Goal: Transaction & Acquisition: Obtain resource

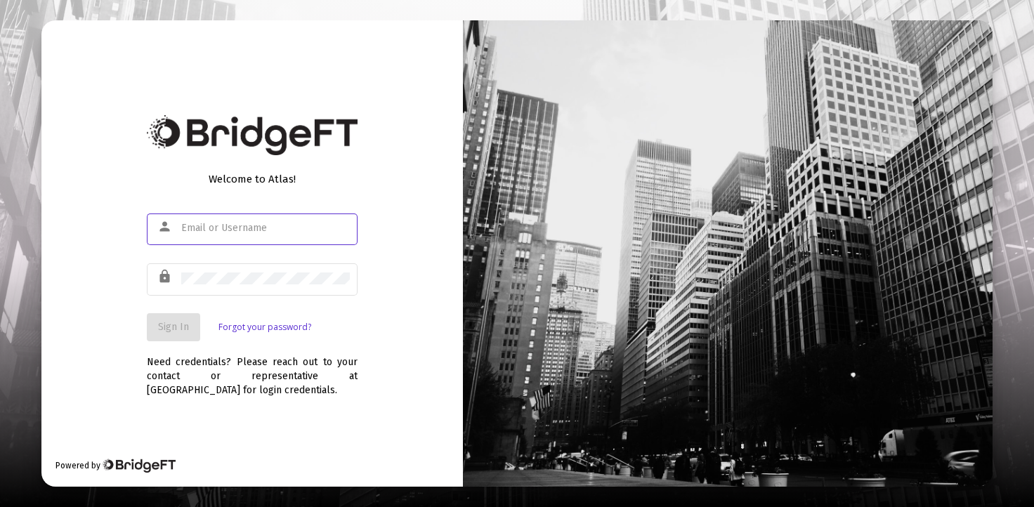
type input "[EMAIL_ADDRESS][PERSON_NAME][DOMAIN_NAME]"
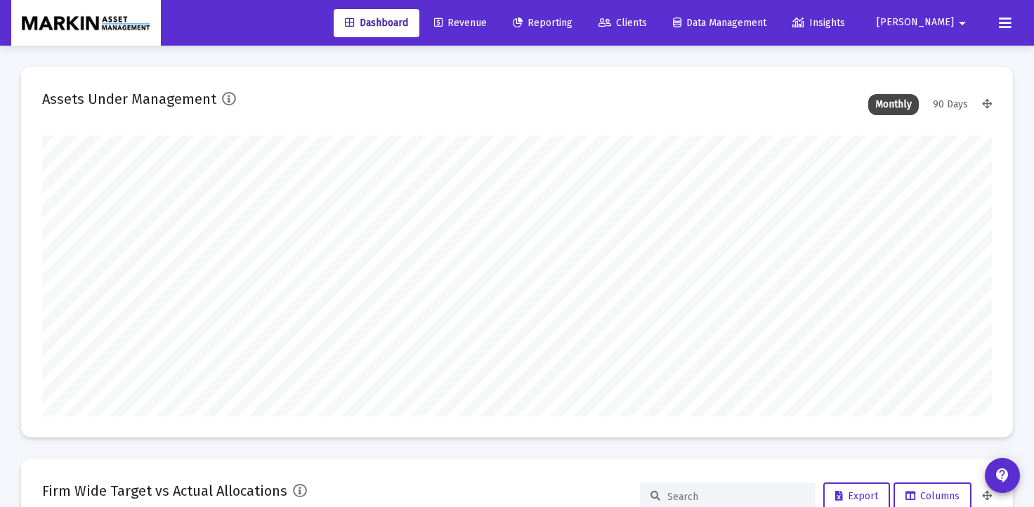
scroll to position [281, 950]
type input "[DATE]"
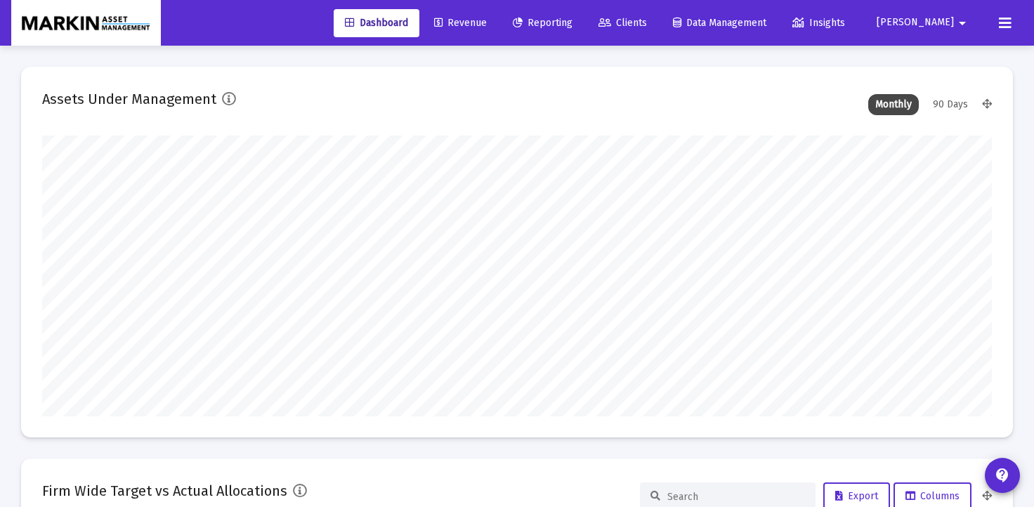
click at [572, 25] on span "Reporting" at bounding box center [543, 23] width 60 height 12
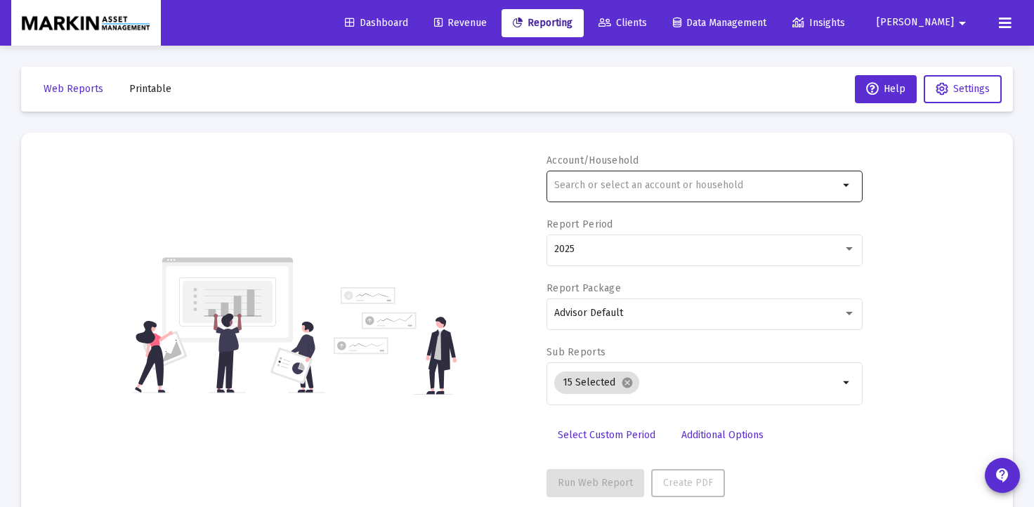
click at [747, 180] on input "text" at bounding box center [696, 185] width 284 height 11
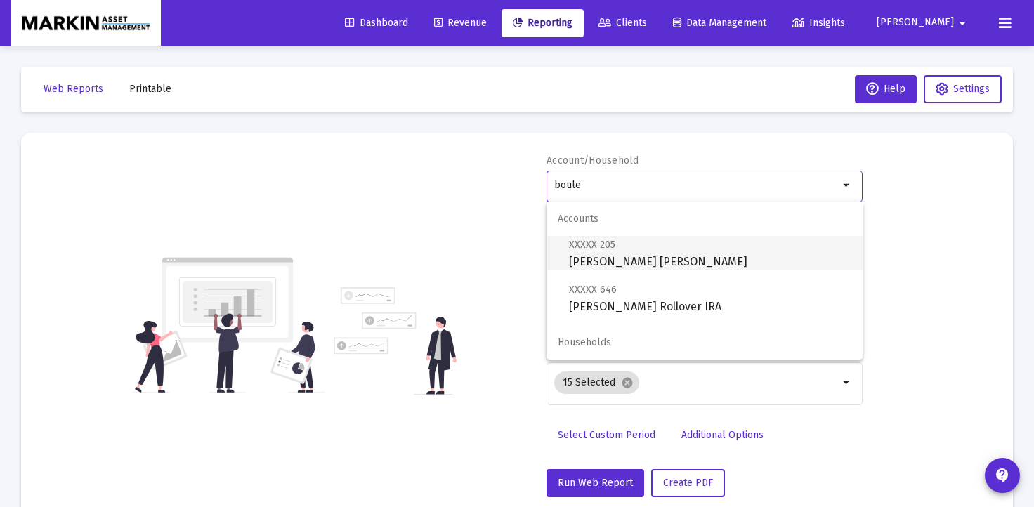
click at [638, 261] on span "XXXXX 205 [PERSON_NAME] [PERSON_NAME]" at bounding box center [710, 253] width 282 height 34
type input "[PERSON_NAME] [PERSON_NAME]"
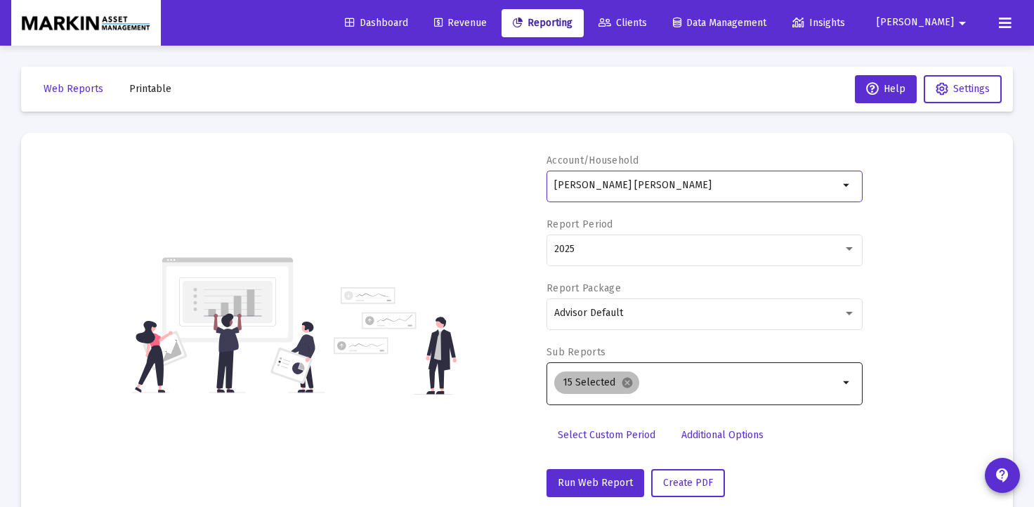
click at [626, 383] on mat-icon "cancel" at bounding box center [627, 382] width 13 height 13
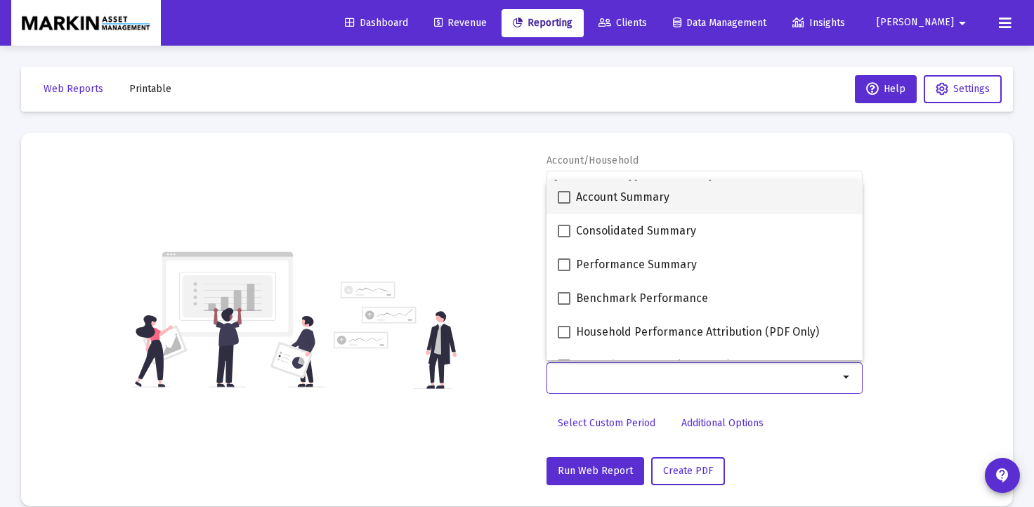
click at [561, 197] on span at bounding box center [564, 197] width 13 height 13
click at [563, 204] on input "Account Summary" at bounding box center [563, 204] width 1 height 1
checkbox input "true"
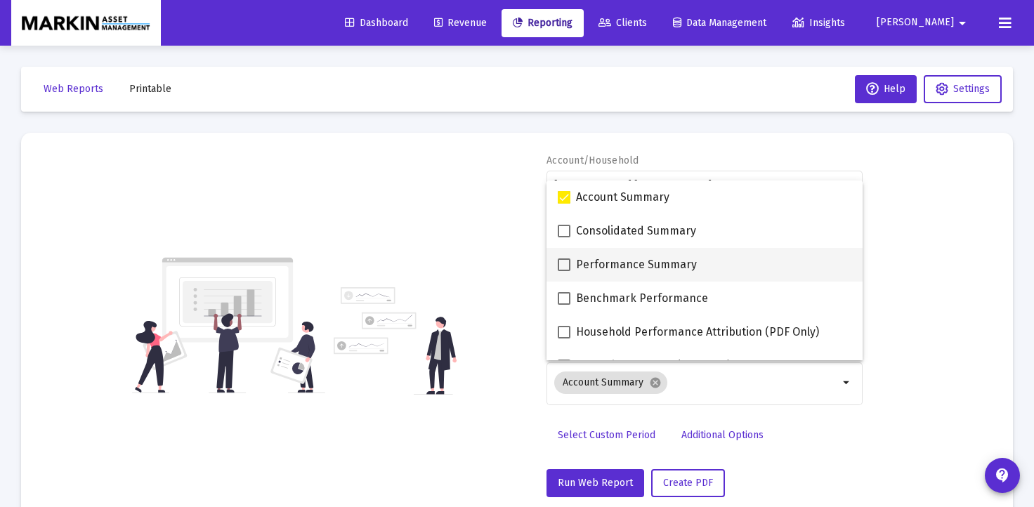
drag, startPoint x: 563, startPoint y: 265, endPoint x: 582, endPoint y: 263, distance: 19.8
click at [563, 265] on span at bounding box center [564, 264] width 13 height 13
click at [563, 271] on input "Performance Summary" at bounding box center [563, 271] width 1 height 1
checkbox input "true"
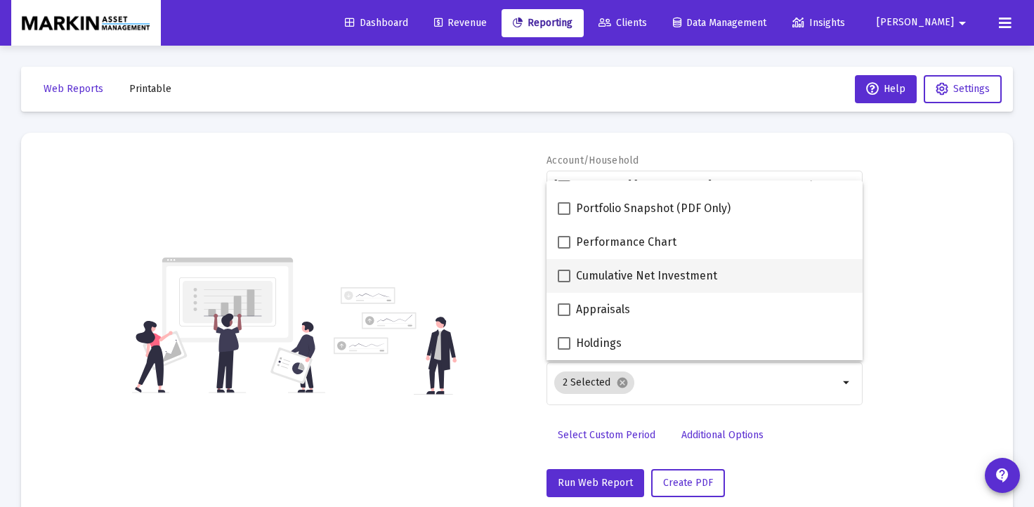
scroll to position [158, 0]
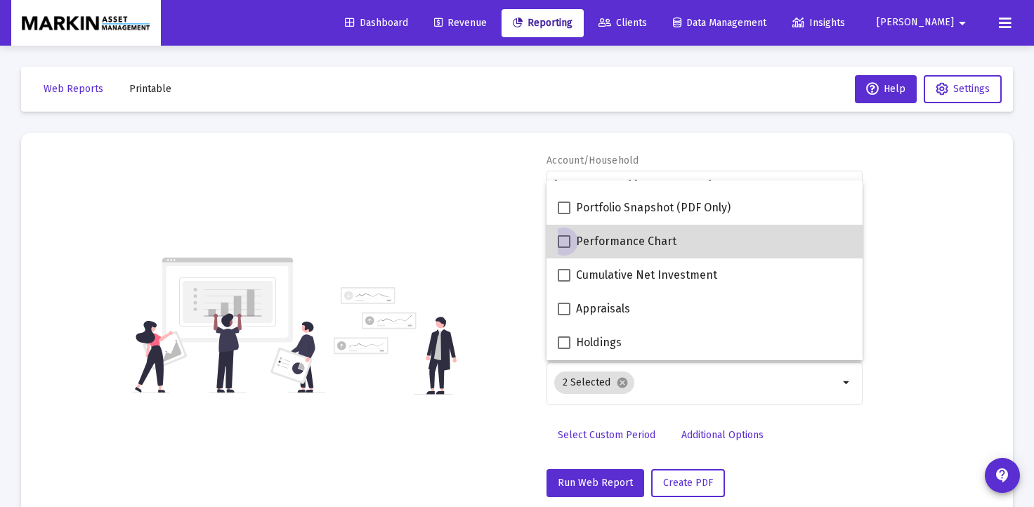
click at [564, 245] on span at bounding box center [564, 241] width 13 height 13
click at [564, 248] on input "Performance Chart" at bounding box center [563, 248] width 1 height 1
checkbox input "true"
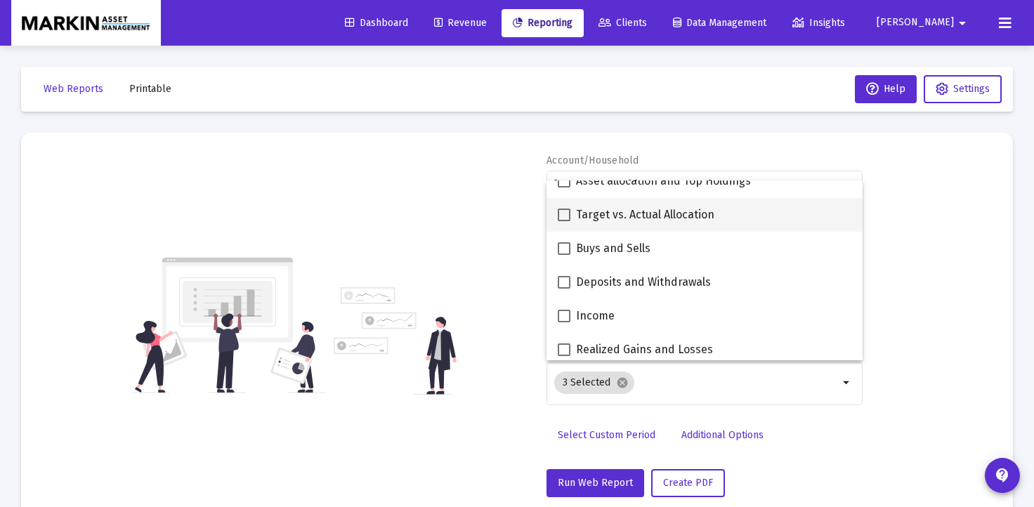
scroll to position [354, 0]
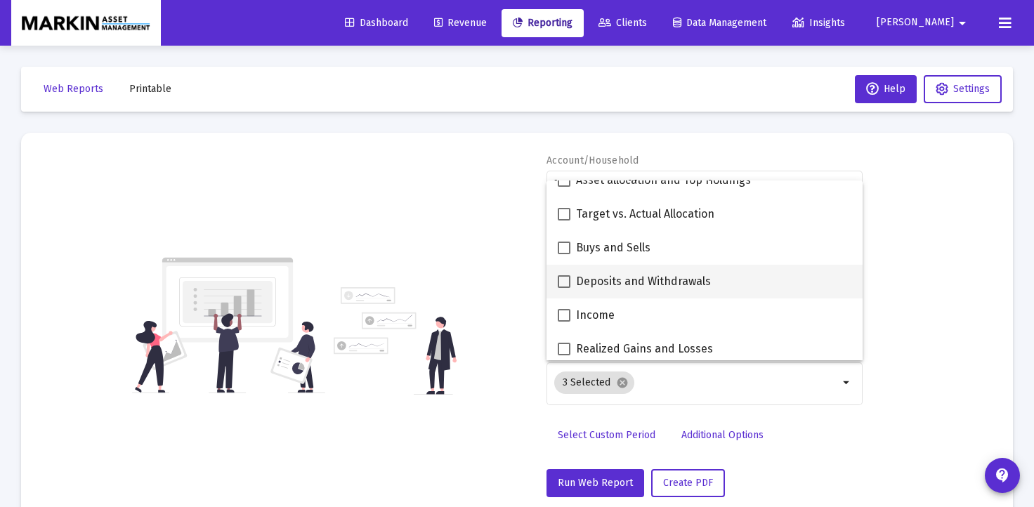
click at [565, 282] on span at bounding box center [564, 281] width 13 height 13
click at [564, 288] on input "Deposits and Withdrawals" at bounding box center [563, 288] width 1 height 1
checkbox input "true"
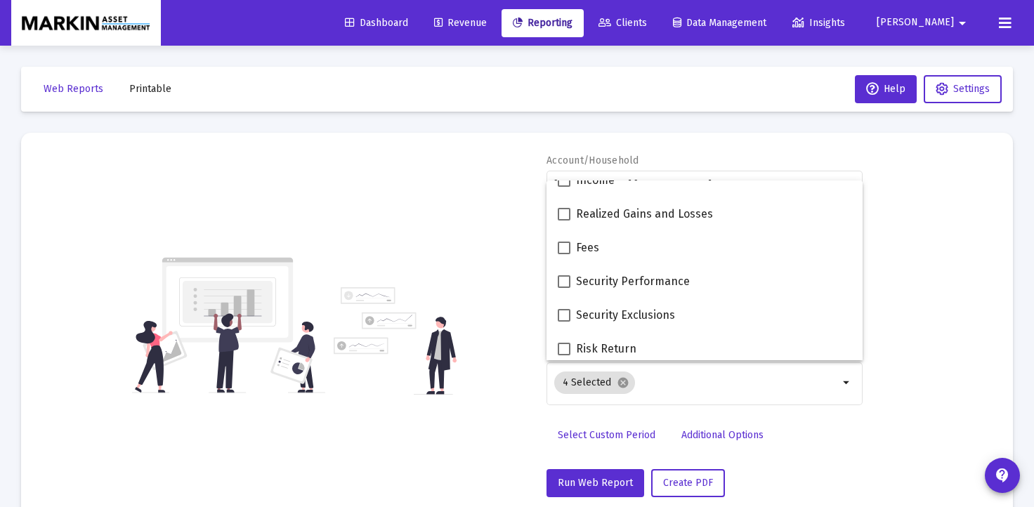
scroll to position [490, 0]
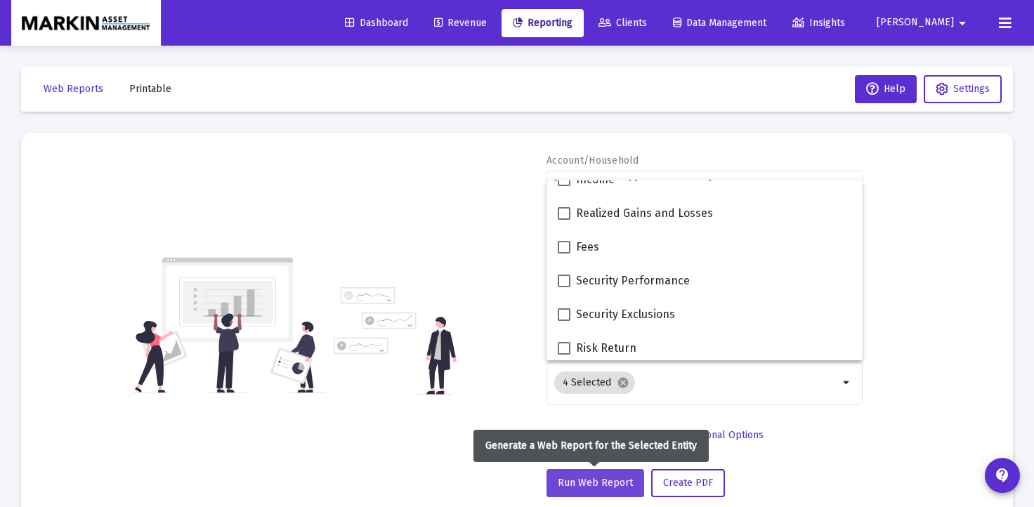
click at [592, 491] on button "Run Web Report" at bounding box center [595, 483] width 98 height 28
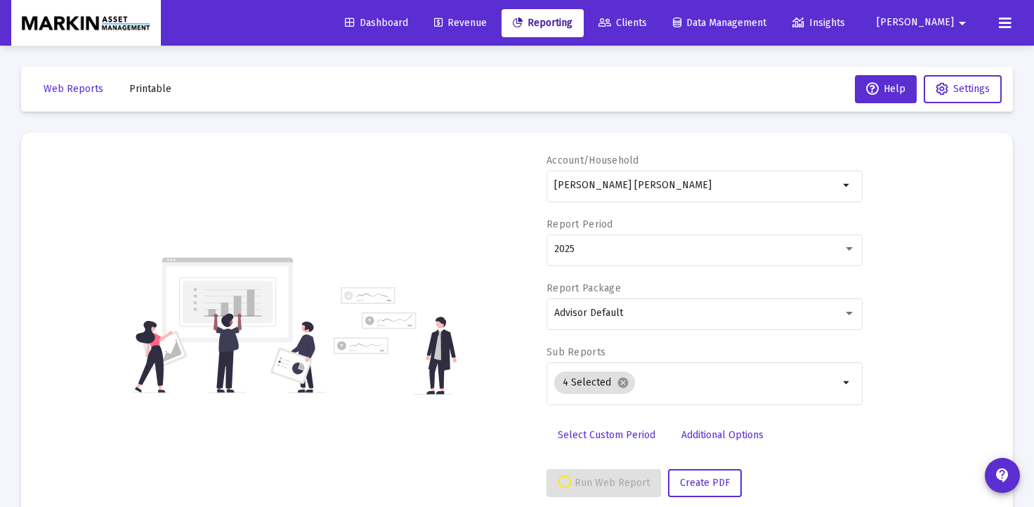
select select "View all"
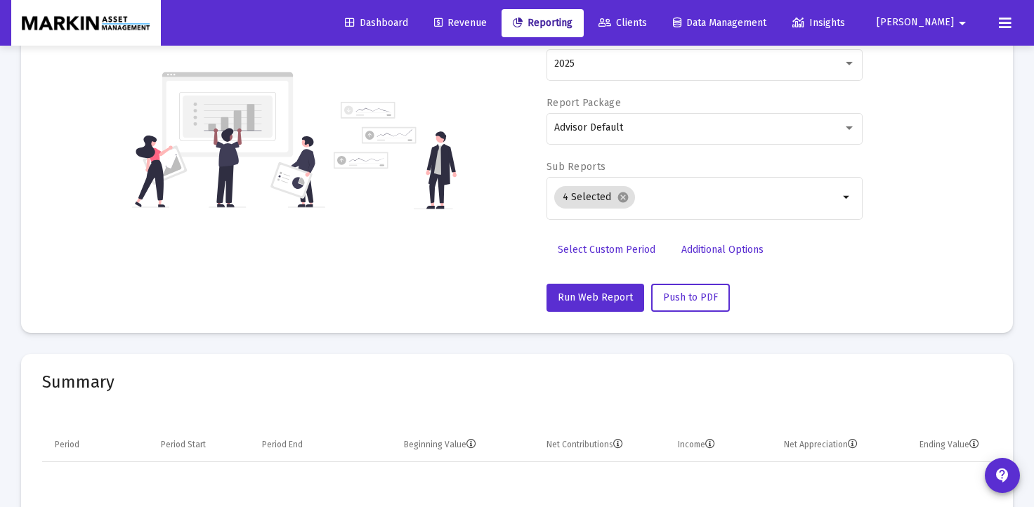
scroll to position [156, 0]
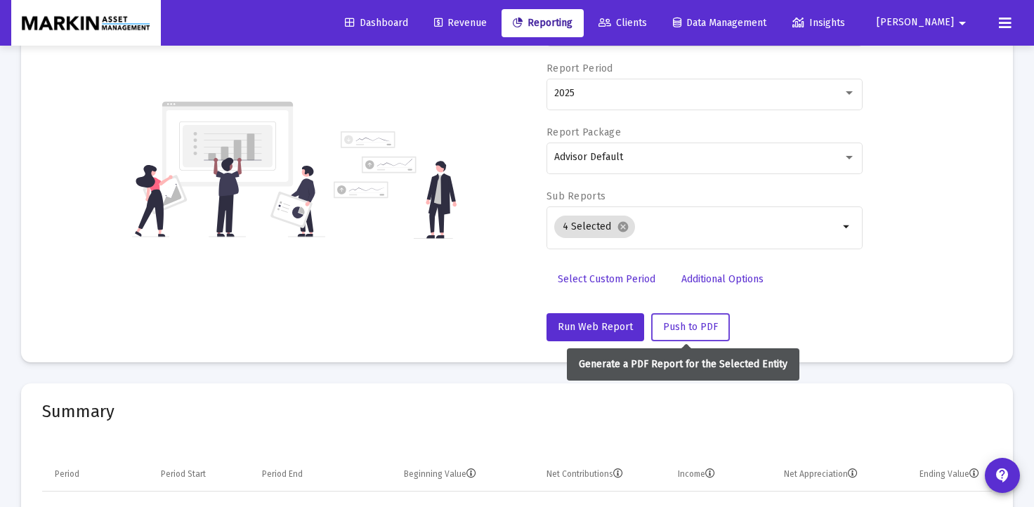
click at [707, 329] on span "Push to PDF" at bounding box center [690, 327] width 55 height 12
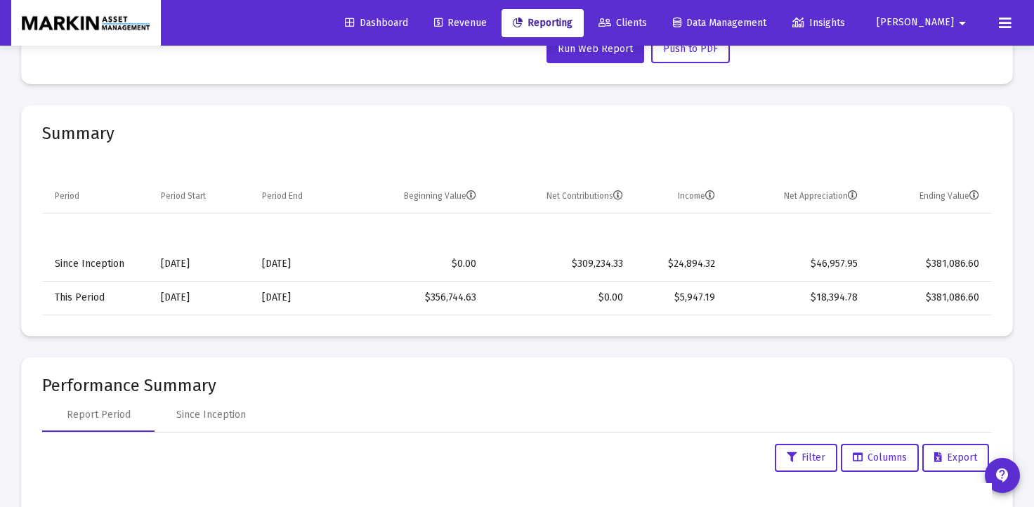
scroll to position [452, 0]
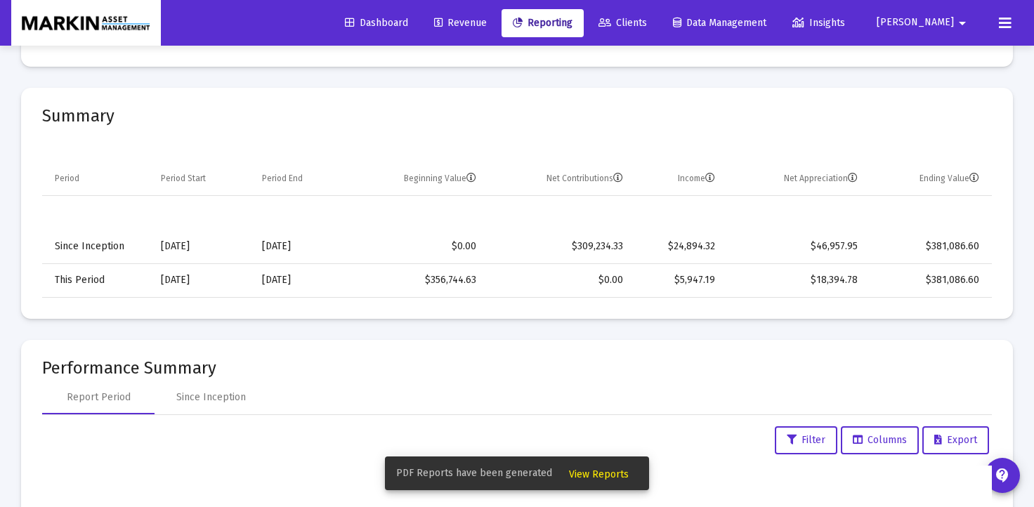
click at [596, 471] on span "View Reports" at bounding box center [599, 474] width 60 height 12
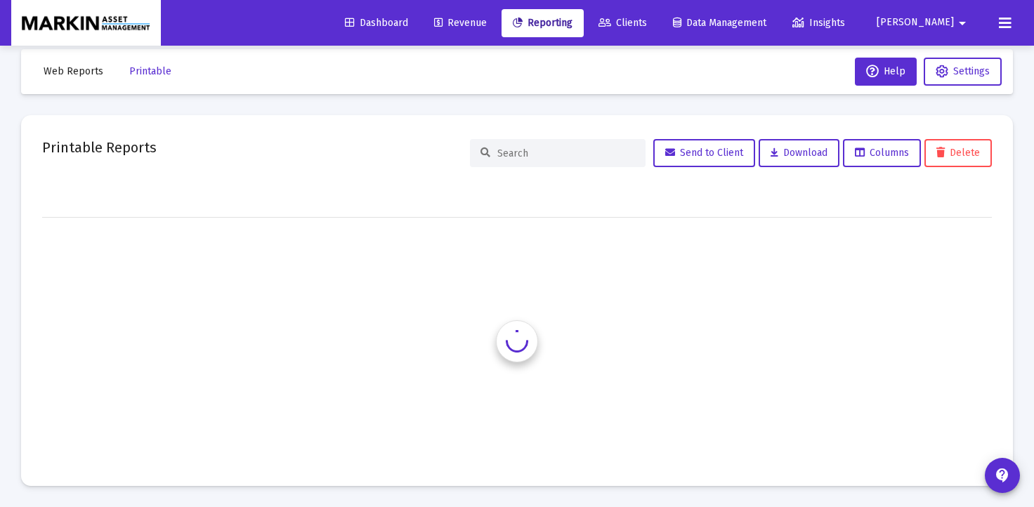
scroll to position [18, 0]
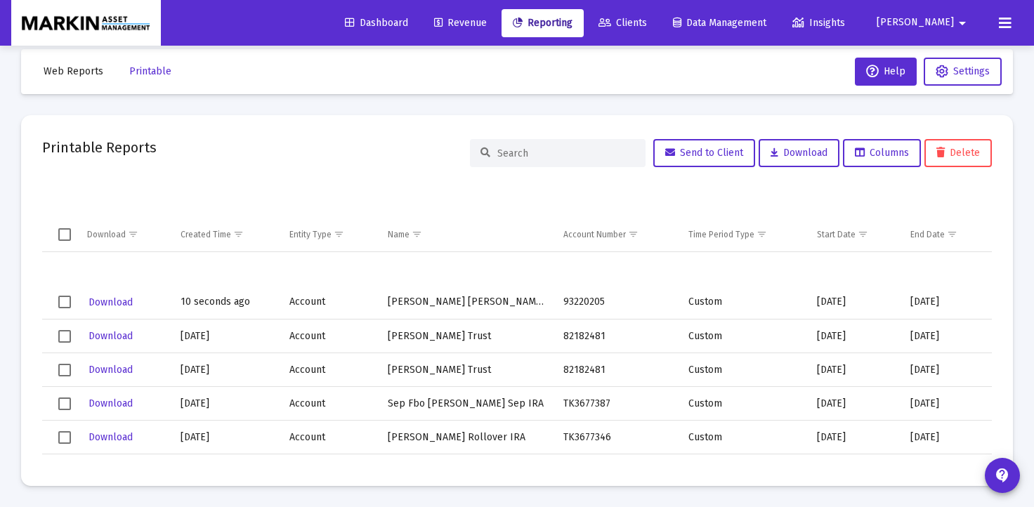
click at [114, 303] on span "Download" at bounding box center [110, 302] width 44 height 12
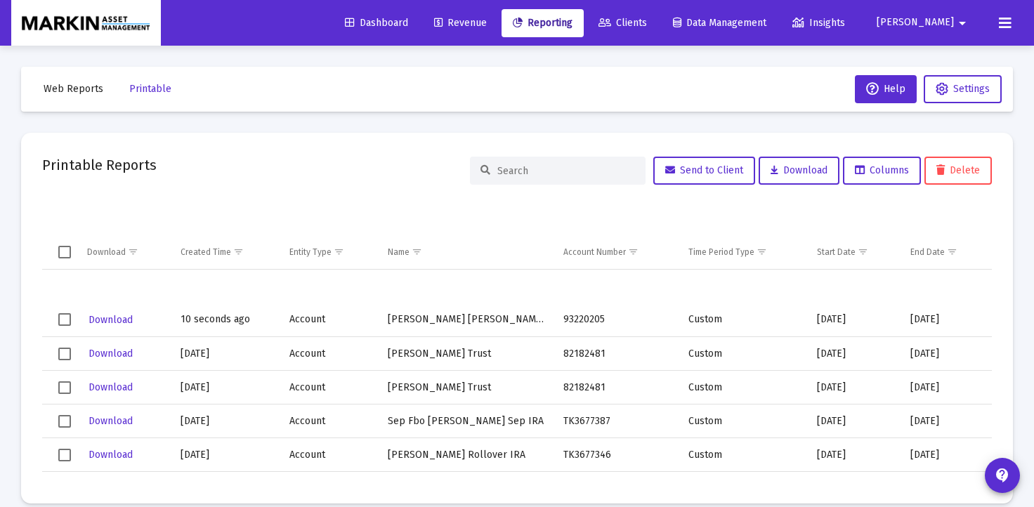
scroll to position [0, 0]
click at [89, 87] on span "Web Reports" at bounding box center [74, 89] width 60 height 12
select select "View all"
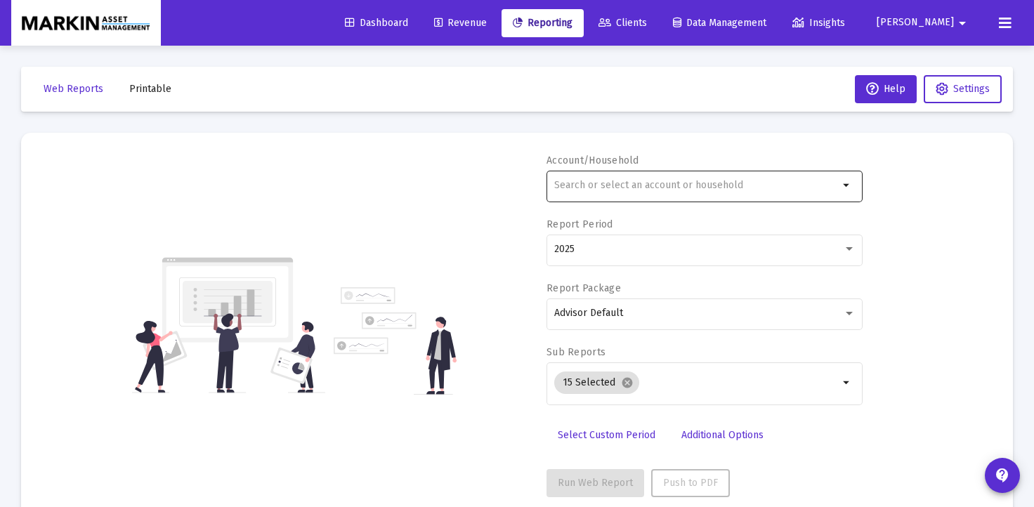
click at [666, 188] on input "text" at bounding box center [696, 185] width 284 height 11
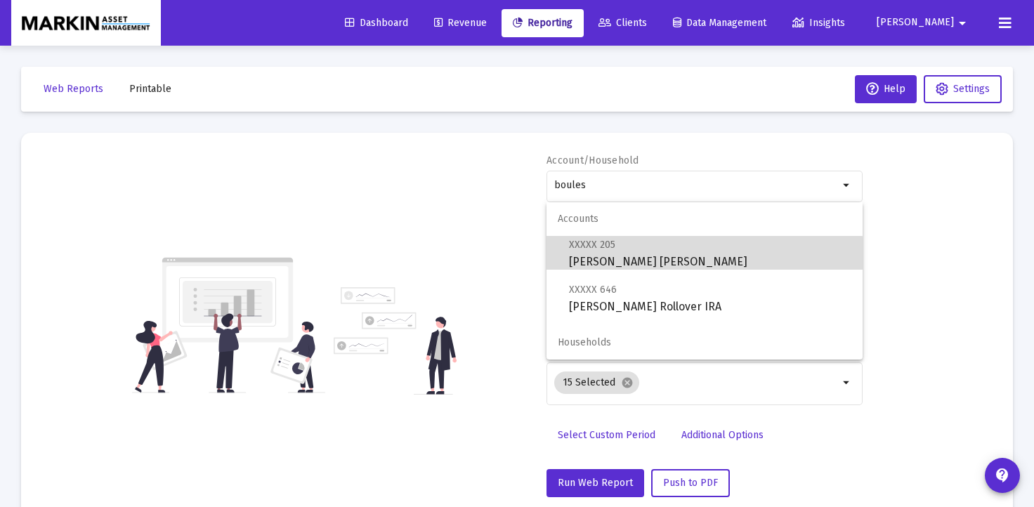
click at [633, 269] on span "XXXXX 205 [PERSON_NAME] [PERSON_NAME]" at bounding box center [710, 253] width 282 height 34
type input "[PERSON_NAME] [PERSON_NAME]"
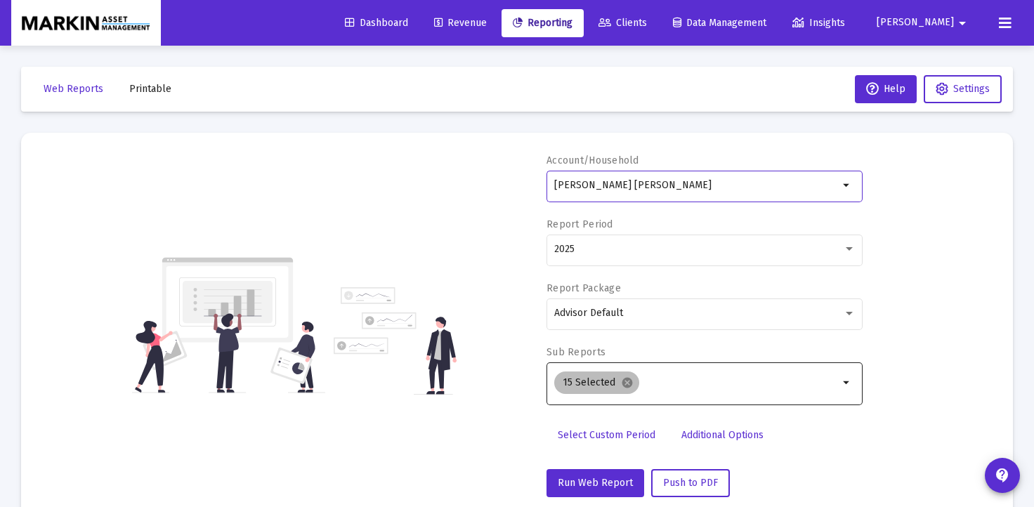
click at [624, 380] on mat-icon "cancel" at bounding box center [627, 382] width 13 height 13
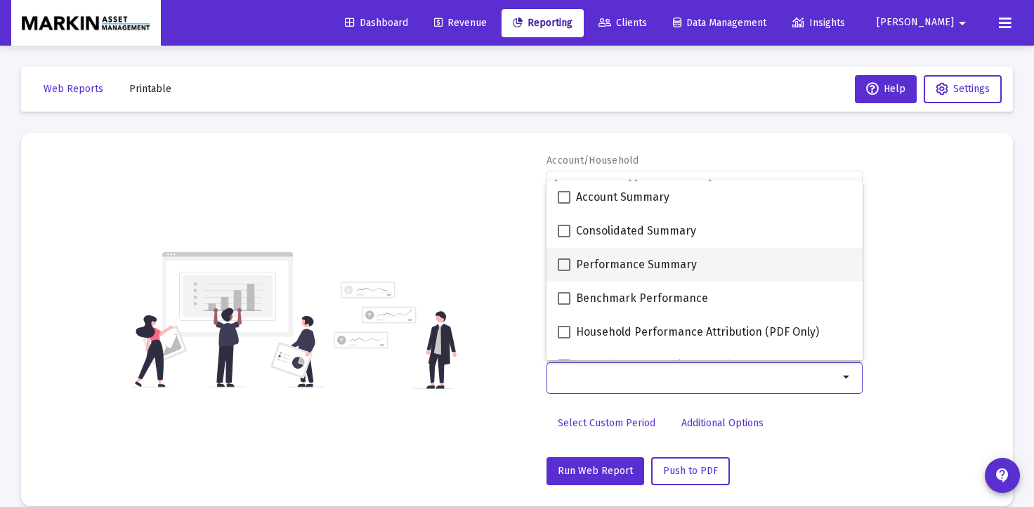
click at [567, 263] on span at bounding box center [564, 264] width 13 height 13
click at [564, 271] on input "Performance Summary" at bounding box center [563, 271] width 1 height 1
checkbox input "true"
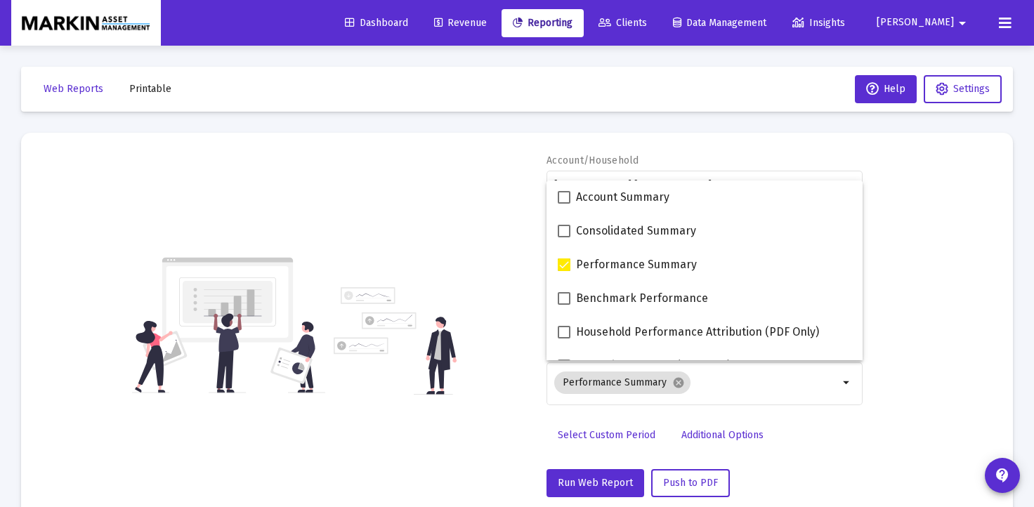
click at [894, 272] on div "Account/Household [PERSON_NAME] IRA arrow_drop_down Report Period 2025 Report P…" at bounding box center [517, 325] width 950 height 343
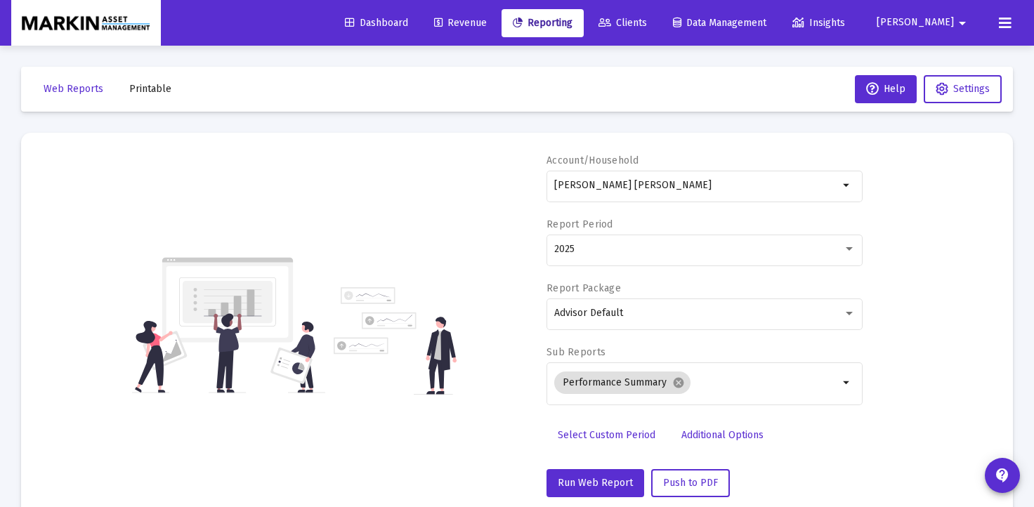
click at [632, 431] on span "Select Custom Period" at bounding box center [607, 435] width 98 height 12
click at [684, 244] on icon "Open calendar" at bounding box center [690, 249] width 15 height 15
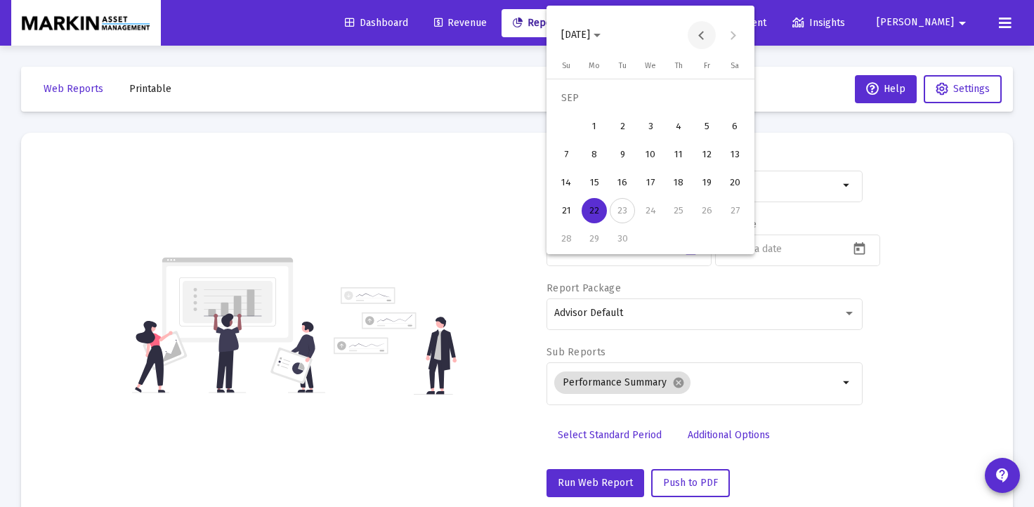
click at [699, 37] on button "Previous month" at bounding box center [702, 35] width 28 height 28
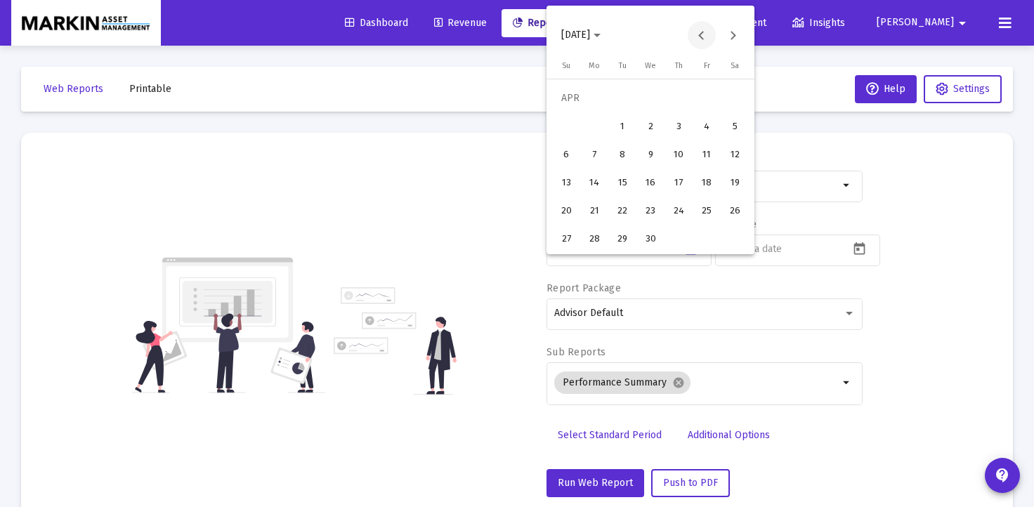
click at [699, 37] on button "Previous month" at bounding box center [702, 35] width 28 height 28
click at [647, 103] on div "1" at bounding box center [650, 98] width 25 height 25
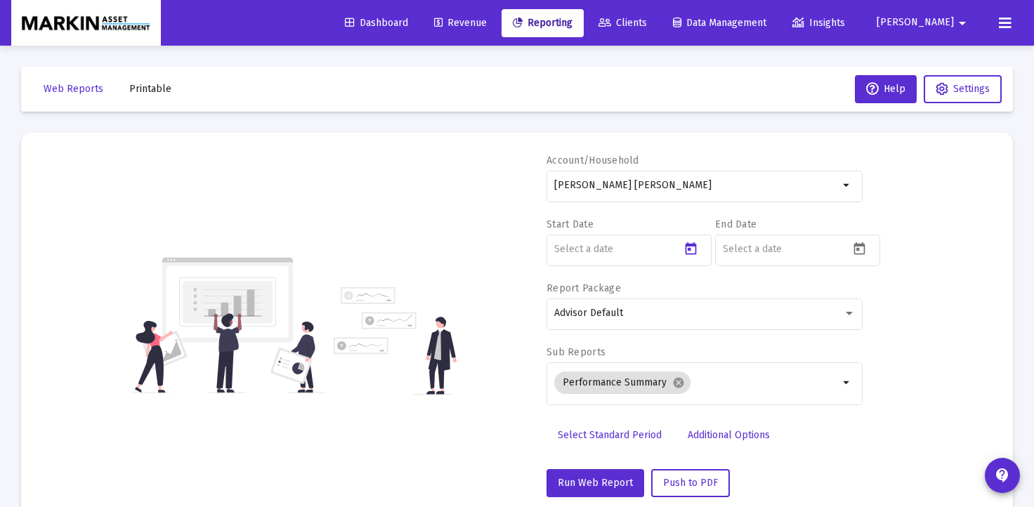
type input "[DATE]"
click at [859, 249] on icon "Open calendar" at bounding box center [858, 248] width 11 height 13
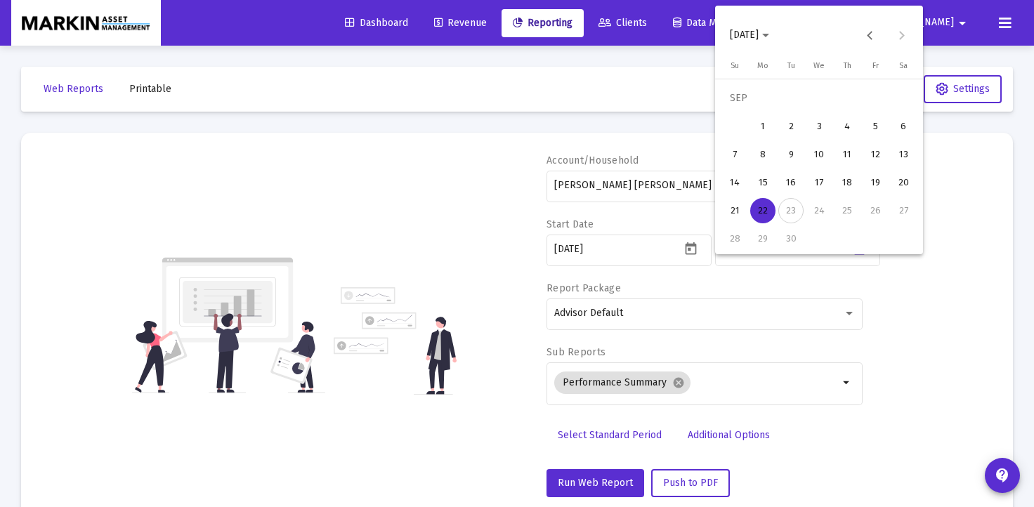
click at [767, 205] on div "22" at bounding box center [762, 210] width 25 height 25
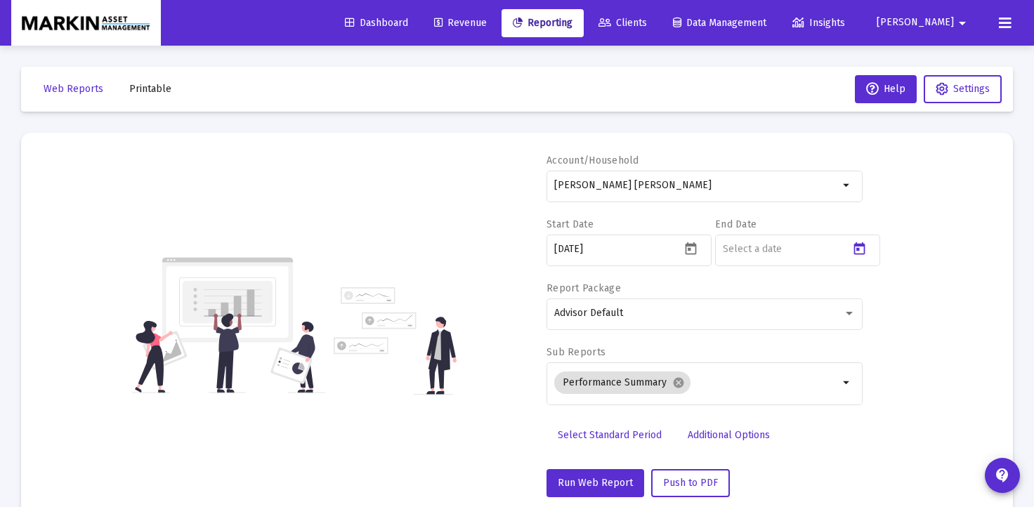
type input "[DATE]"
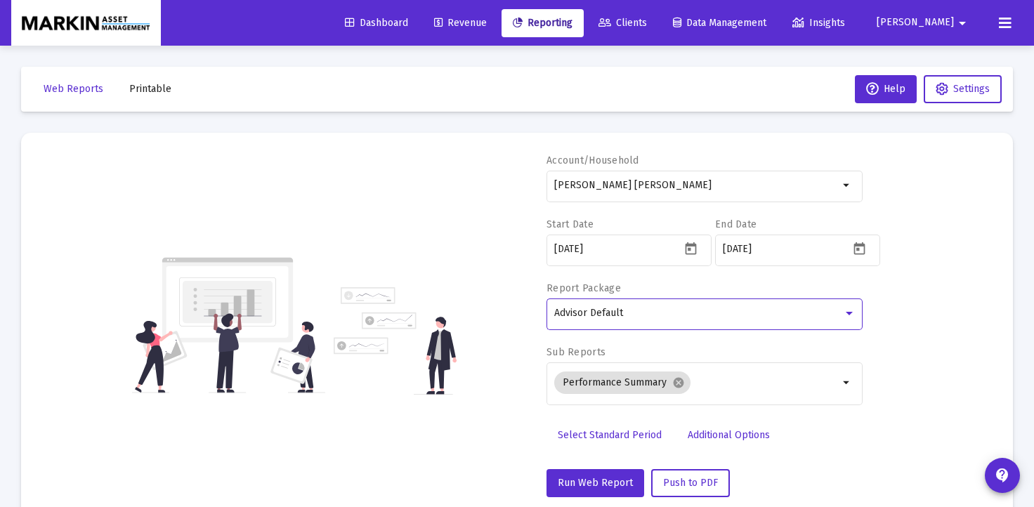
click at [799, 308] on div "Advisor Default" at bounding box center [698, 313] width 289 height 11
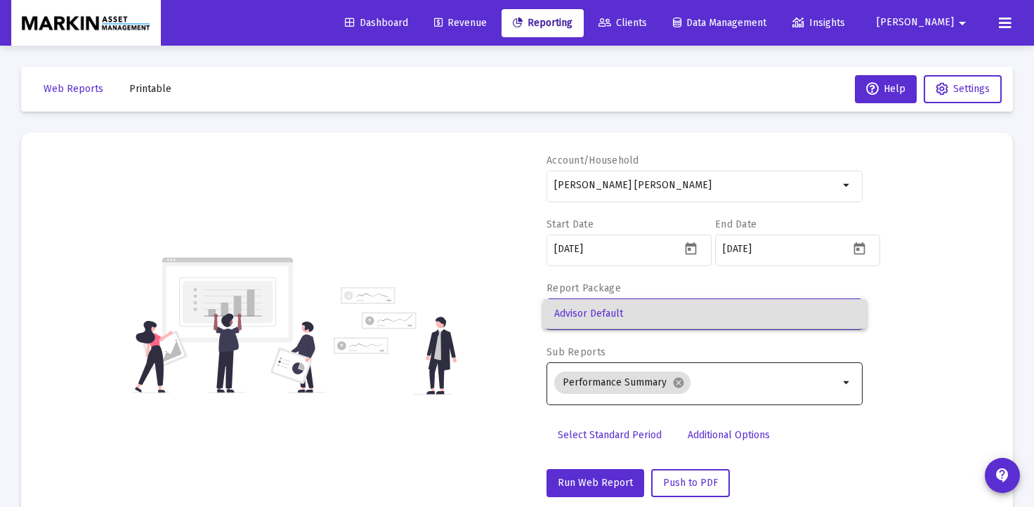
drag, startPoint x: 972, startPoint y: 306, endPoint x: 843, endPoint y: 362, distance: 140.3
click at [972, 306] on div at bounding box center [517, 253] width 1034 height 507
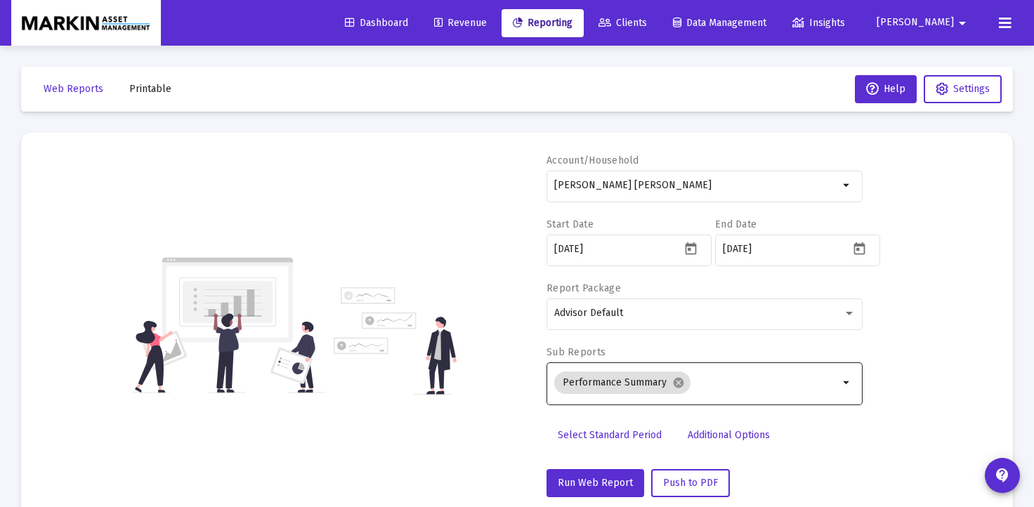
click at [841, 379] on mat-icon "arrow_drop_down" at bounding box center [847, 382] width 17 height 17
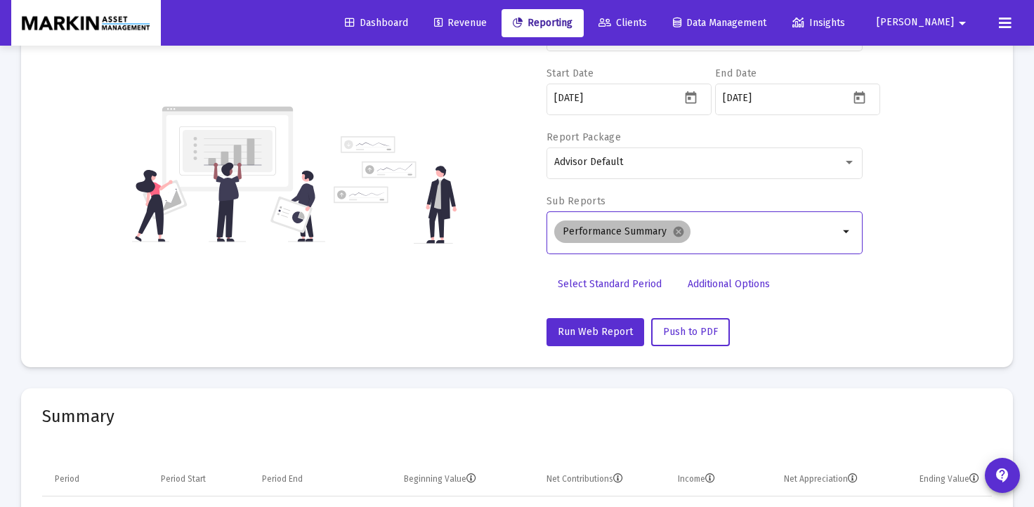
scroll to position [152, 0]
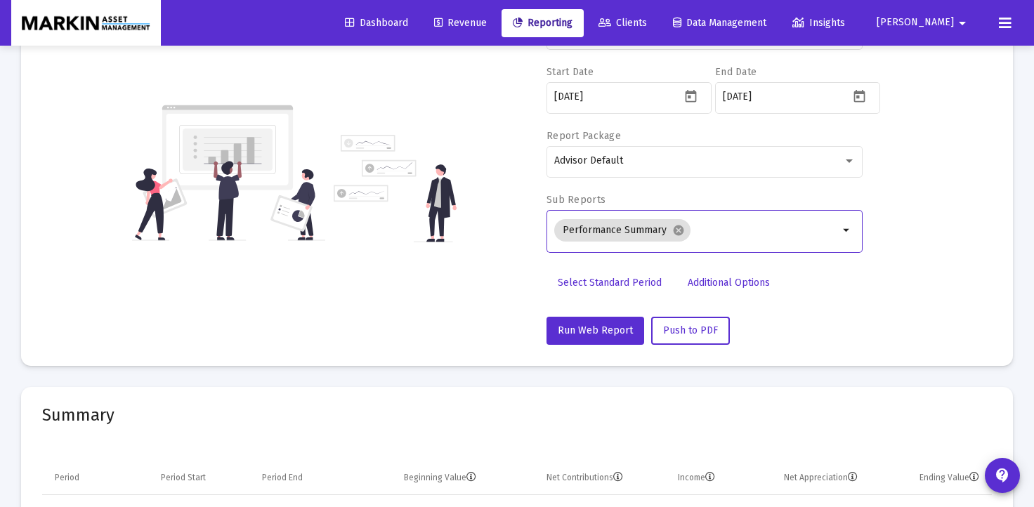
click at [841, 229] on mat-icon "arrow_drop_down" at bounding box center [847, 230] width 17 height 17
click at [845, 229] on mat-icon "arrow_drop_down" at bounding box center [847, 230] width 17 height 17
click at [850, 233] on mat-icon "arrow_drop_down" at bounding box center [847, 230] width 17 height 17
click at [812, 231] on input "Selection" at bounding box center [767, 230] width 143 height 11
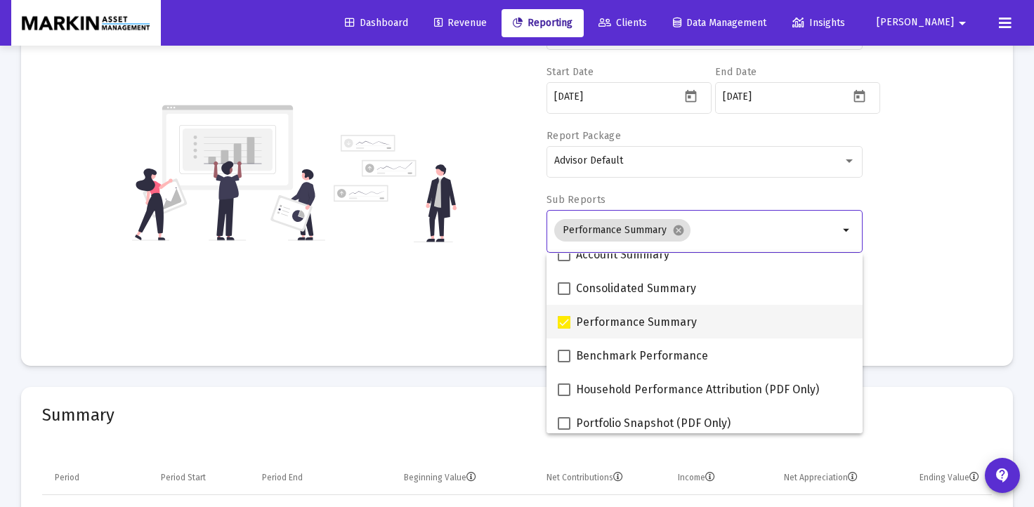
scroll to position [20, 0]
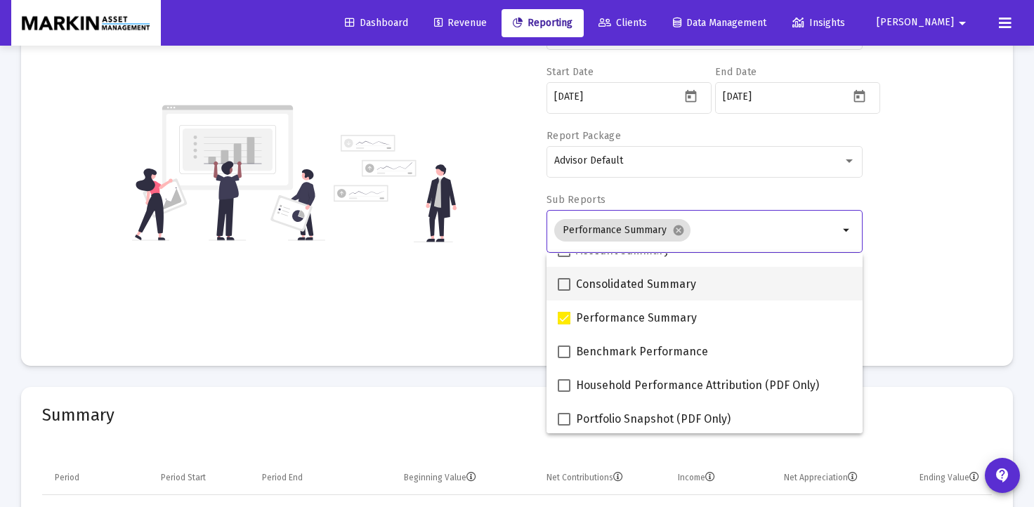
click at [567, 287] on span at bounding box center [564, 284] width 13 height 13
click at [564, 291] on input "Consolidated Summary" at bounding box center [563, 291] width 1 height 1
checkbox input "true"
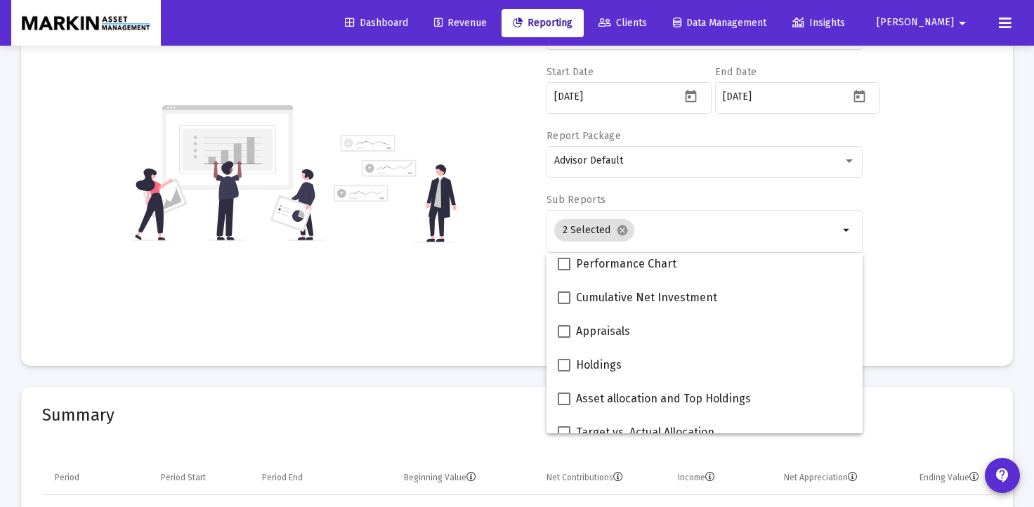
scroll to position [211, 0]
click at [567, 260] on span at bounding box center [564, 262] width 13 height 13
click at [564, 269] on input "Performance Chart" at bounding box center [563, 269] width 1 height 1
checkbox input "true"
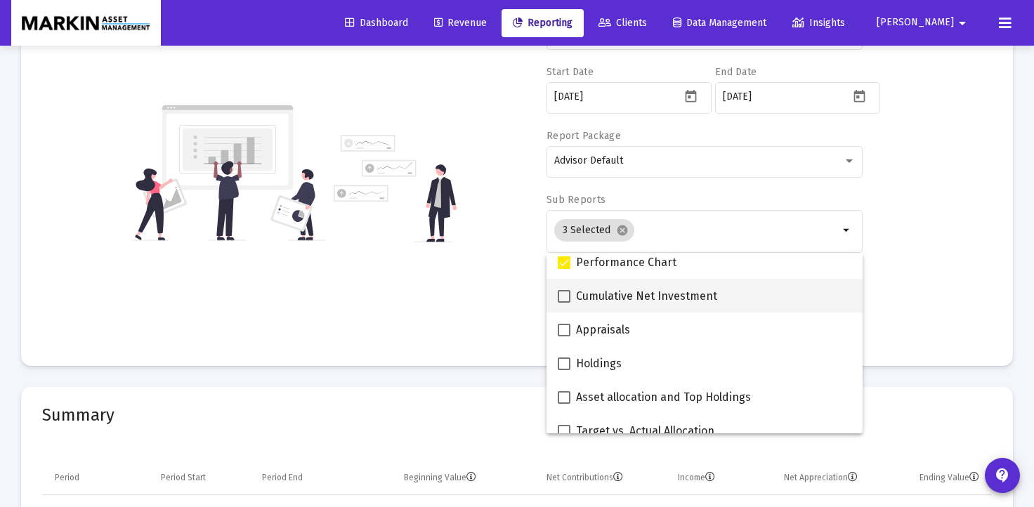
click at [563, 295] on span at bounding box center [564, 296] width 13 height 13
click at [563, 303] on input "Cumulative Net Investment" at bounding box center [563, 303] width 1 height 1
checkbox input "true"
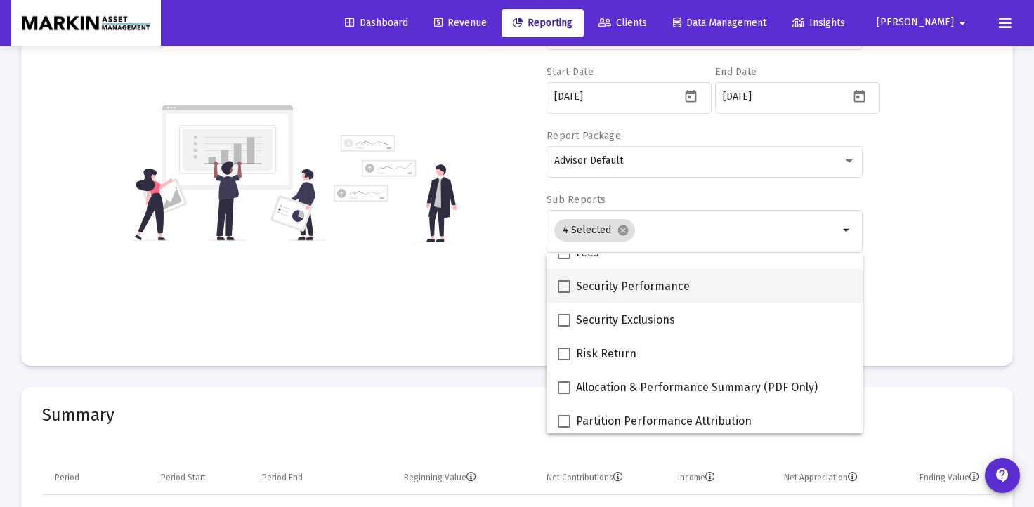
scroll to position [557, 0]
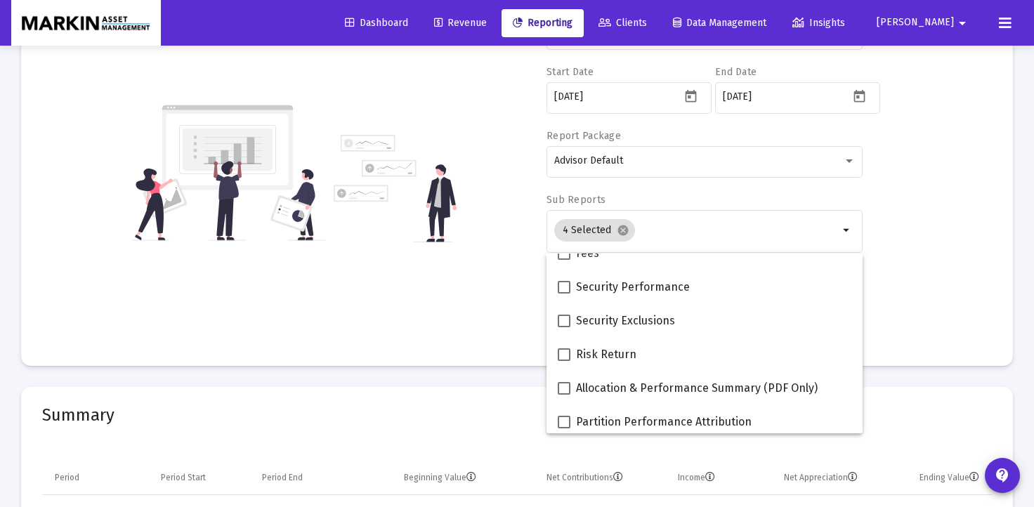
click at [940, 271] on div "Account/Household [PERSON_NAME] IRA arrow_drop_down Start Date [DATE] End Date …" at bounding box center [517, 172] width 950 height 343
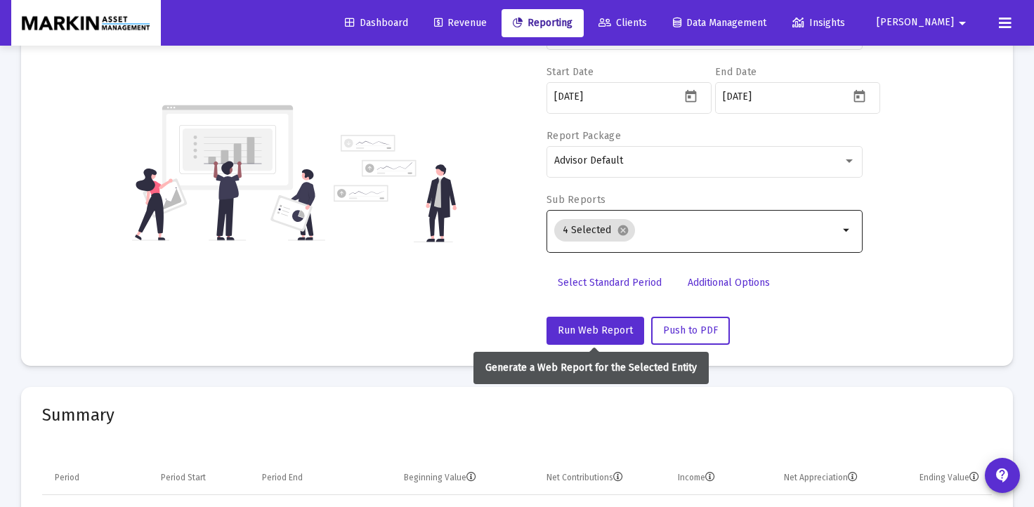
click at [587, 327] on span "Run Web Report" at bounding box center [595, 330] width 75 height 12
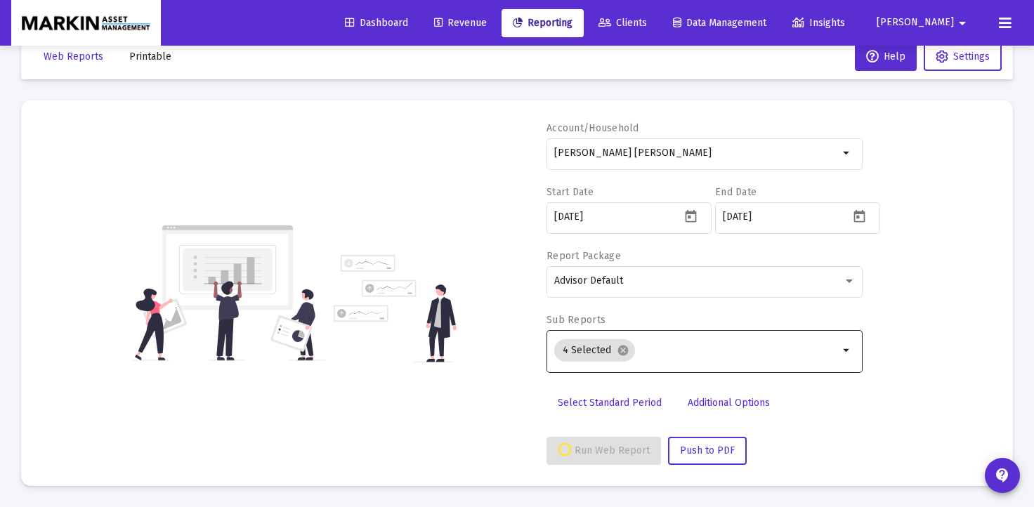
select select "View all"
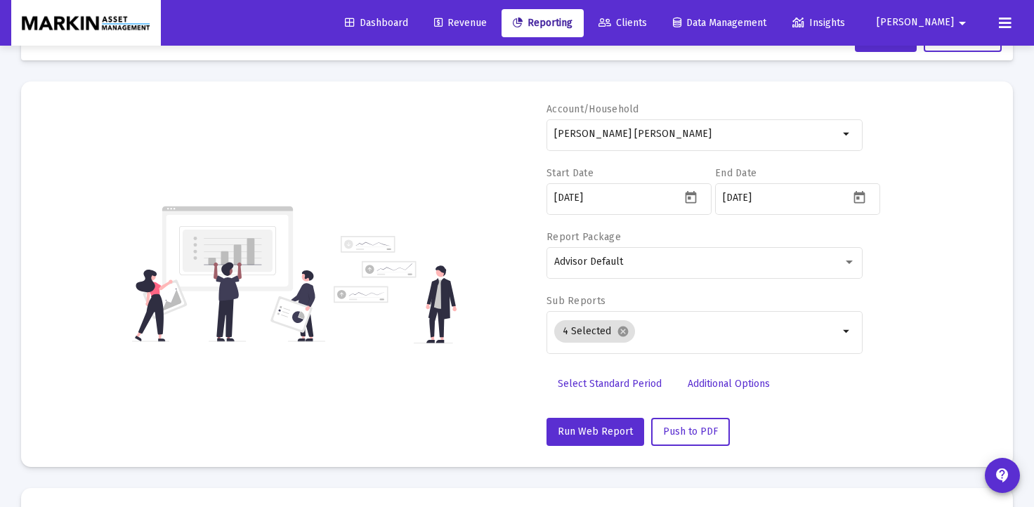
scroll to position [21, 0]
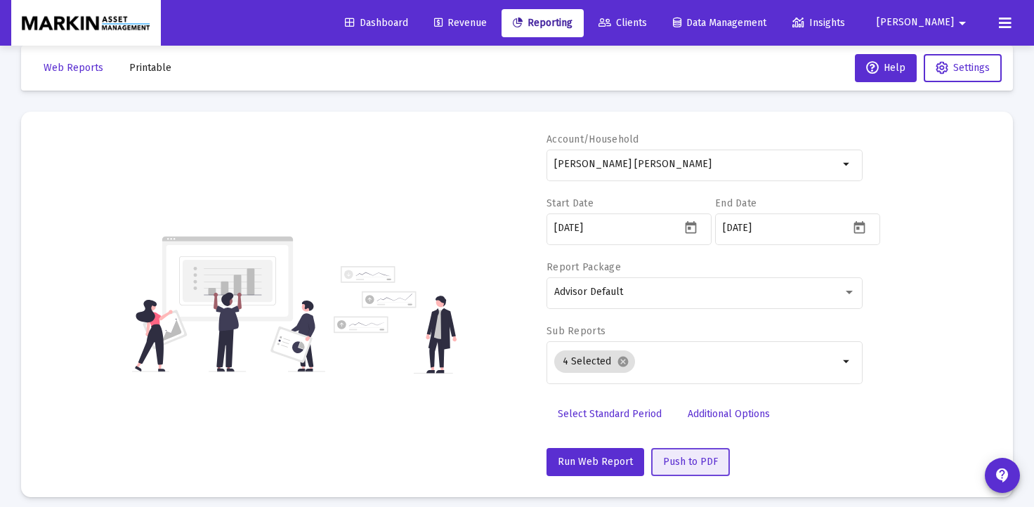
click at [687, 464] on span "Push to PDF" at bounding box center [690, 462] width 55 height 12
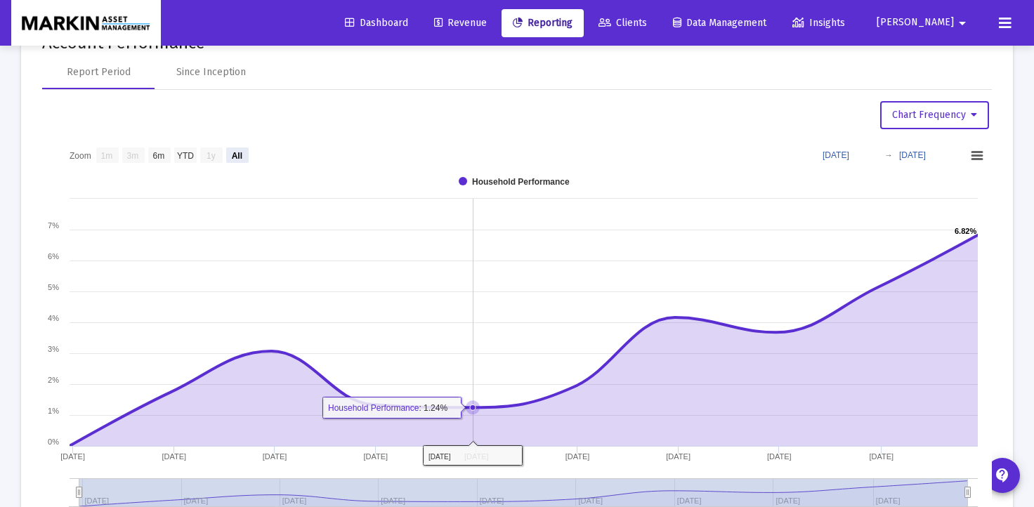
scroll to position [1309, 0]
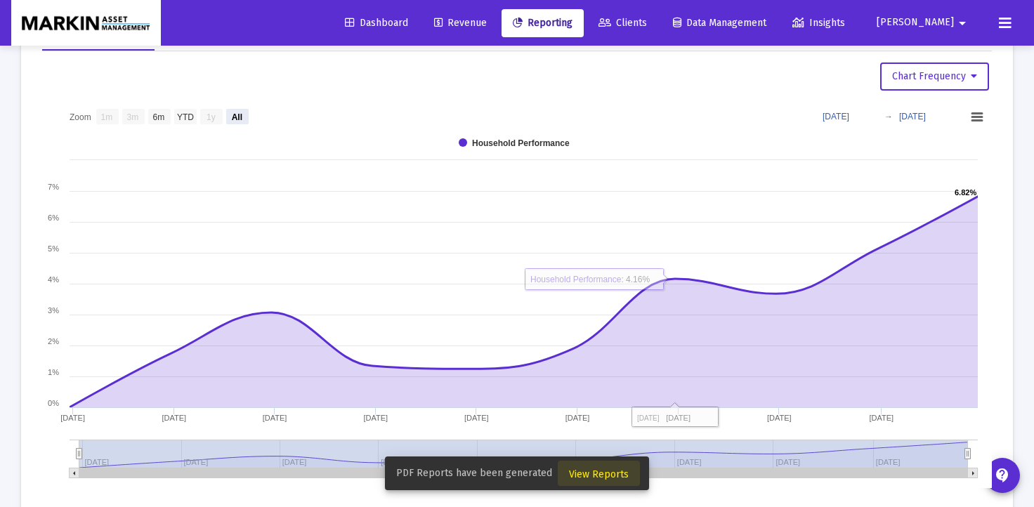
click at [603, 474] on span "View Reports" at bounding box center [599, 474] width 60 height 12
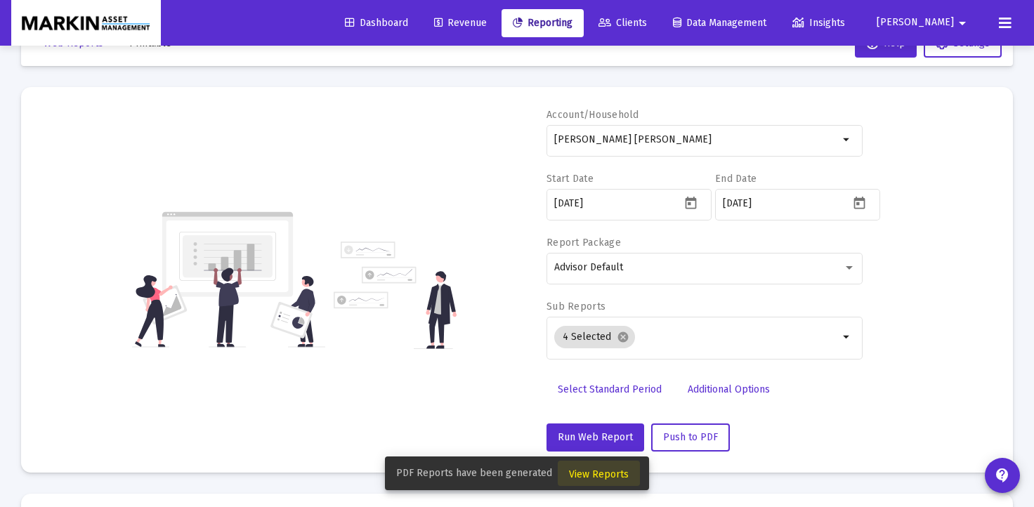
scroll to position [18, 0]
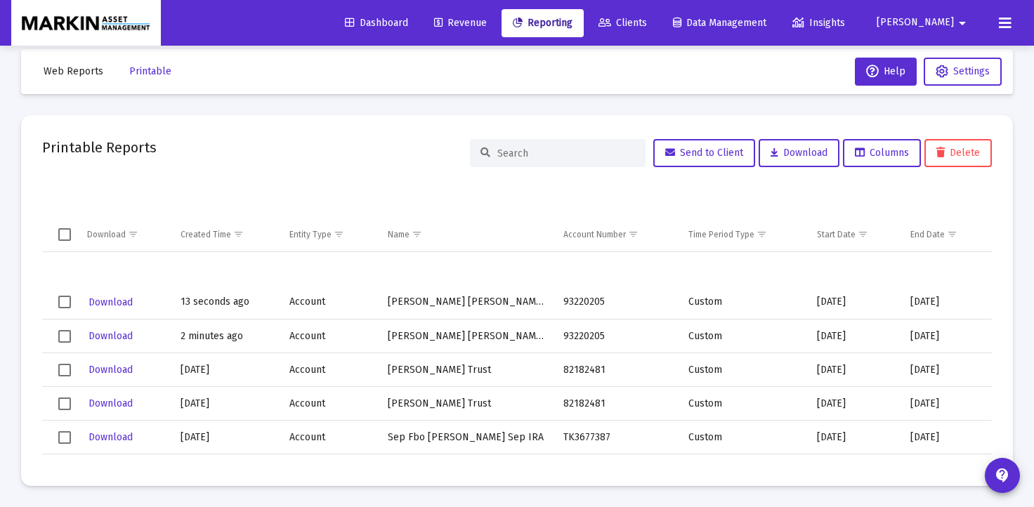
click at [117, 302] on span "Download" at bounding box center [110, 302] width 44 height 12
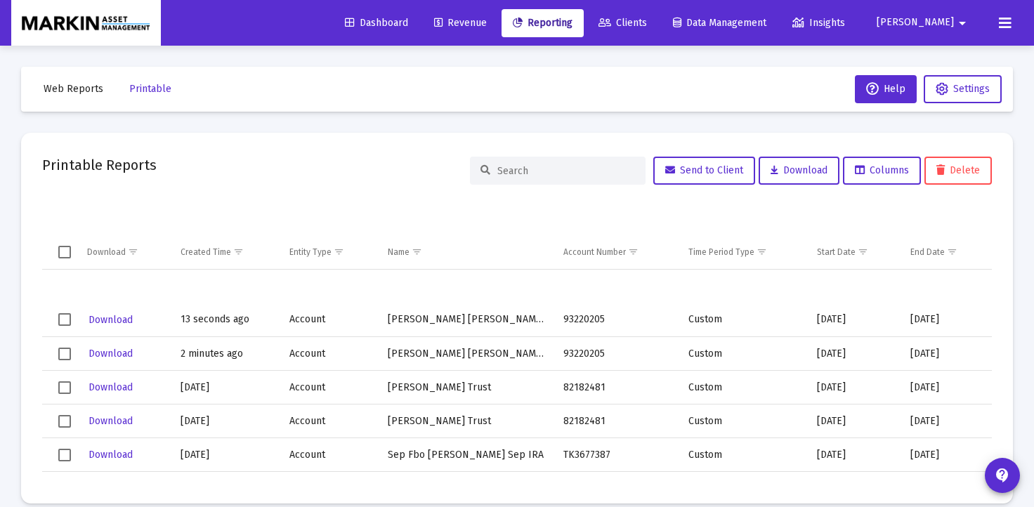
scroll to position [0, 0]
click at [82, 91] on span "Web Reports" at bounding box center [74, 89] width 60 height 12
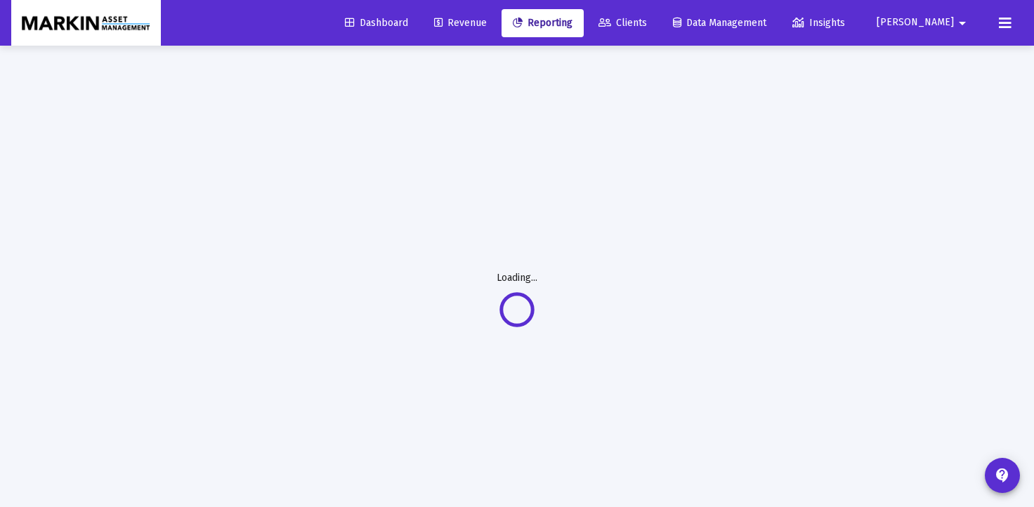
select select "View all"
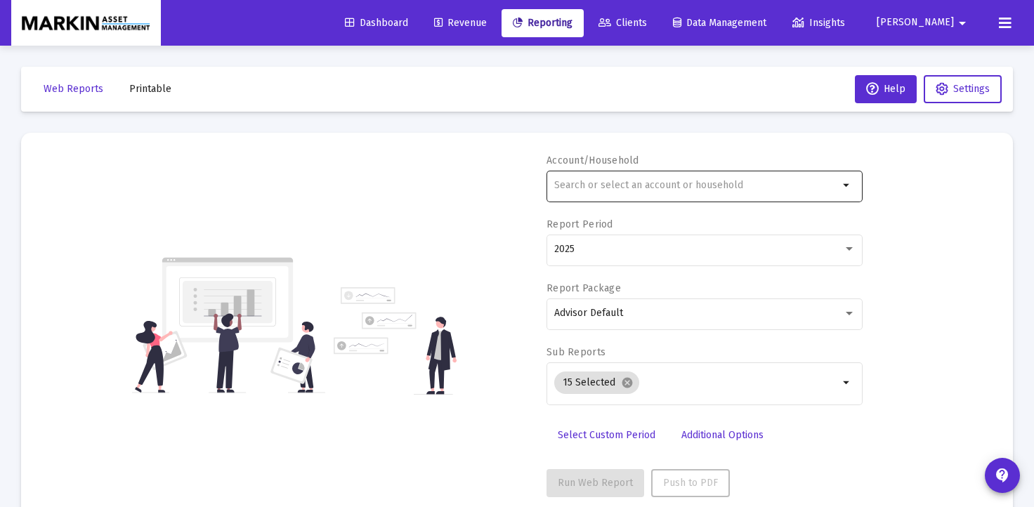
click at [655, 184] on input "text" at bounding box center [696, 185] width 284 height 11
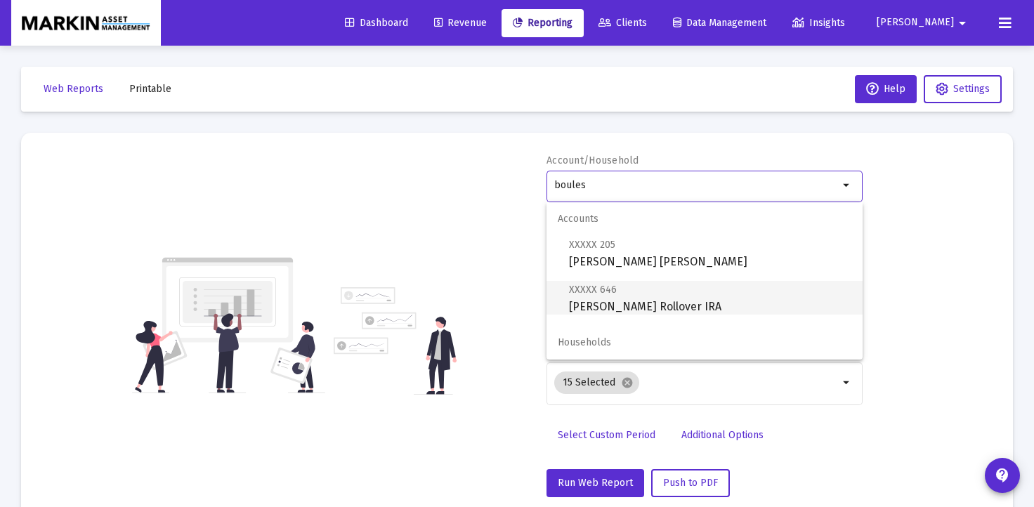
click at [636, 291] on span "XXXXX 646 [PERSON_NAME] Rollover IRA" at bounding box center [710, 298] width 282 height 34
type input "[PERSON_NAME] Rollover IRA"
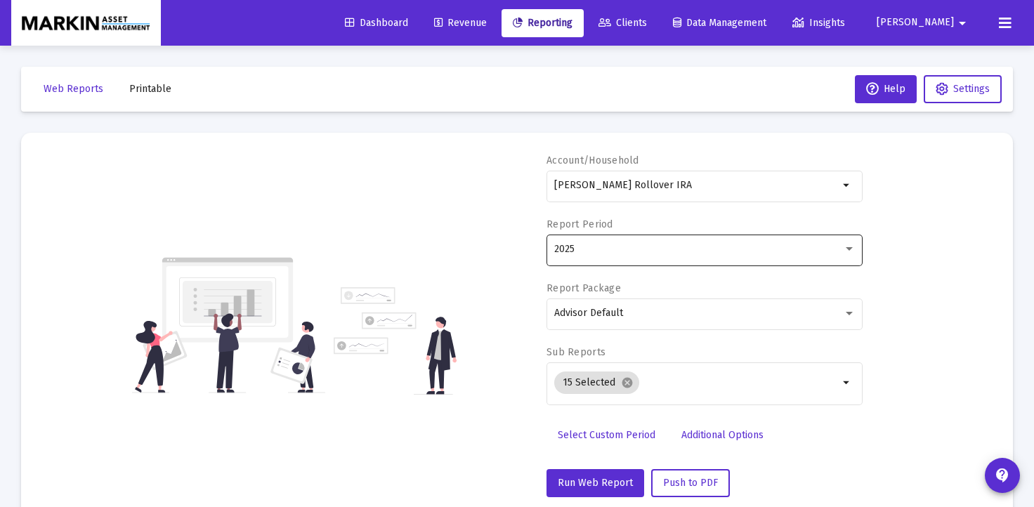
click at [640, 256] on div "2025" at bounding box center [704, 249] width 301 height 34
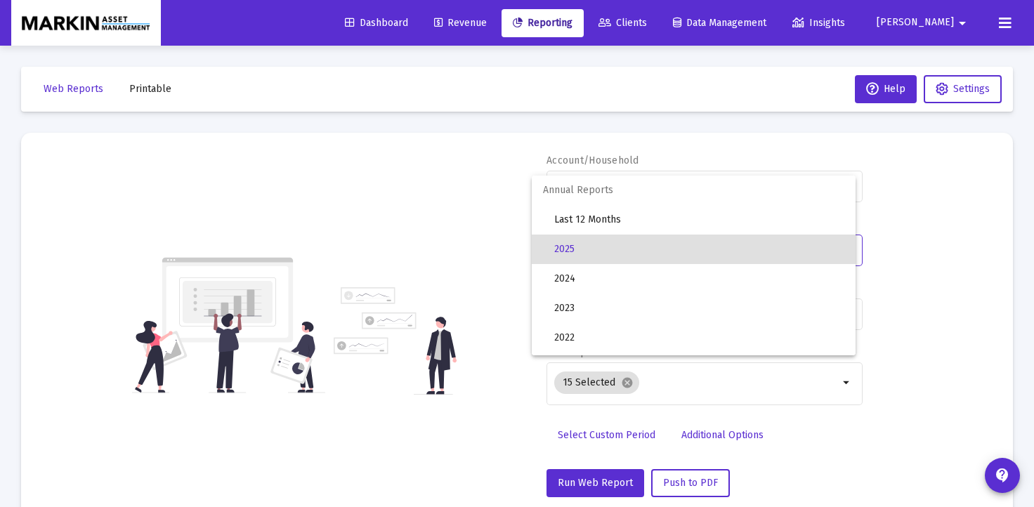
click at [928, 237] on div at bounding box center [517, 253] width 1034 height 507
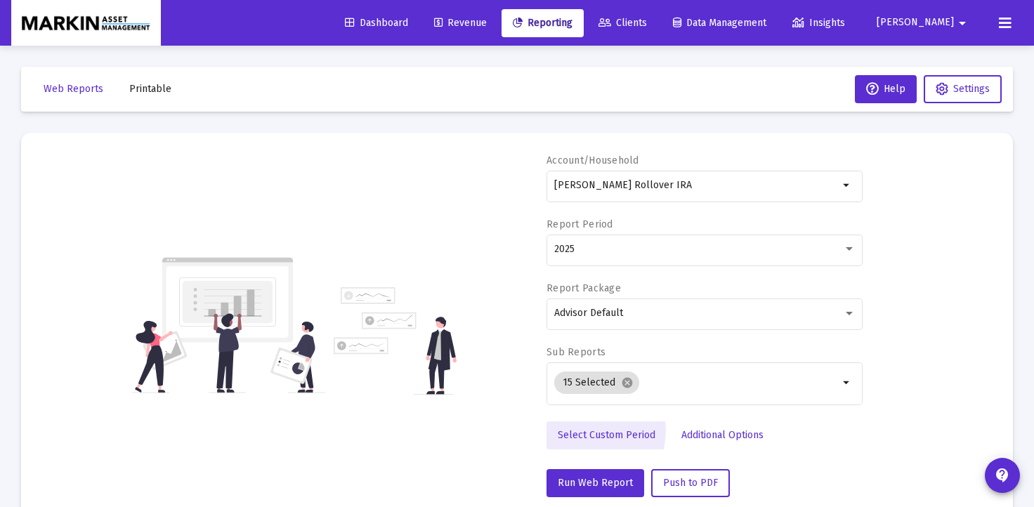
click at [582, 431] on span "Select Custom Period" at bounding box center [607, 435] width 98 height 12
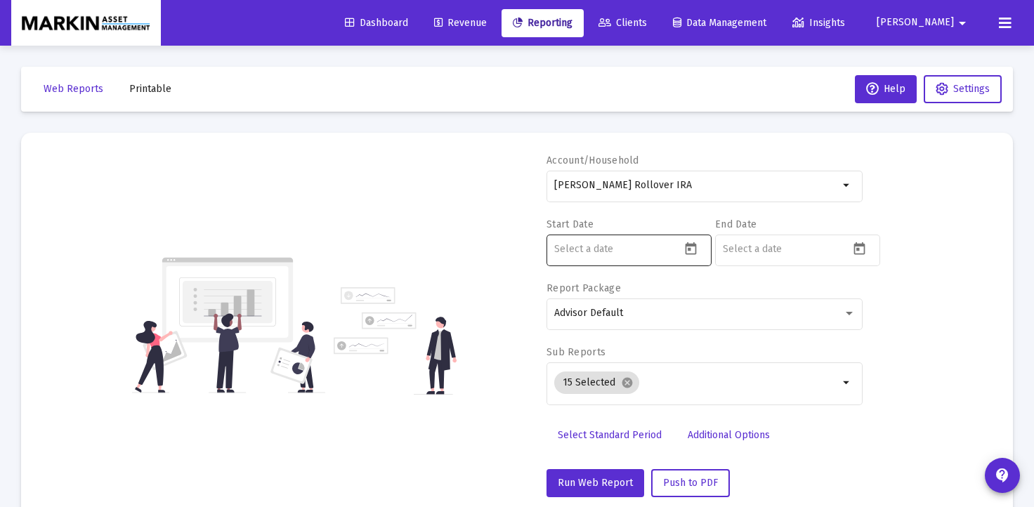
click at [615, 241] on div at bounding box center [617, 249] width 126 height 34
click at [690, 249] on icon "Open calendar" at bounding box center [690, 248] width 11 height 13
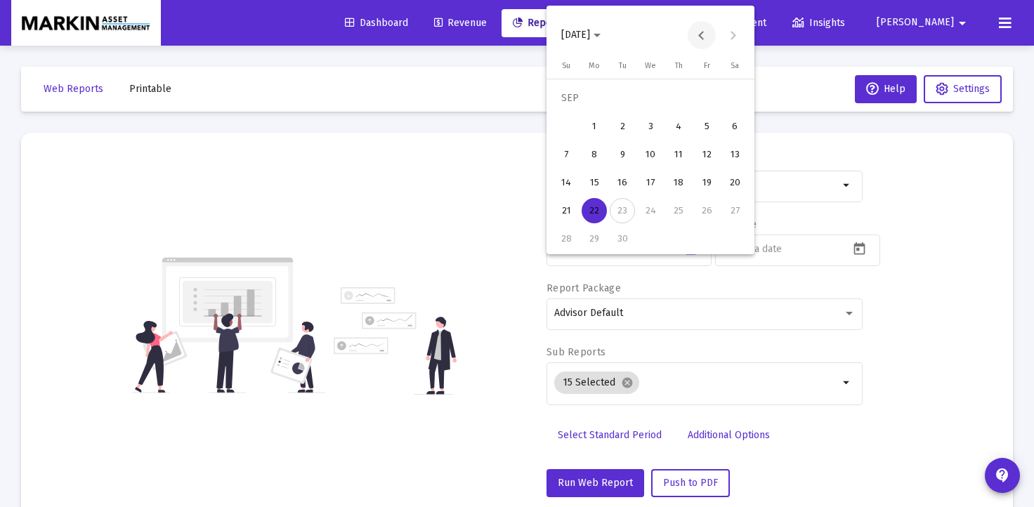
click at [698, 29] on button "Previous month" at bounding box center [702, 35] width 28 height 28
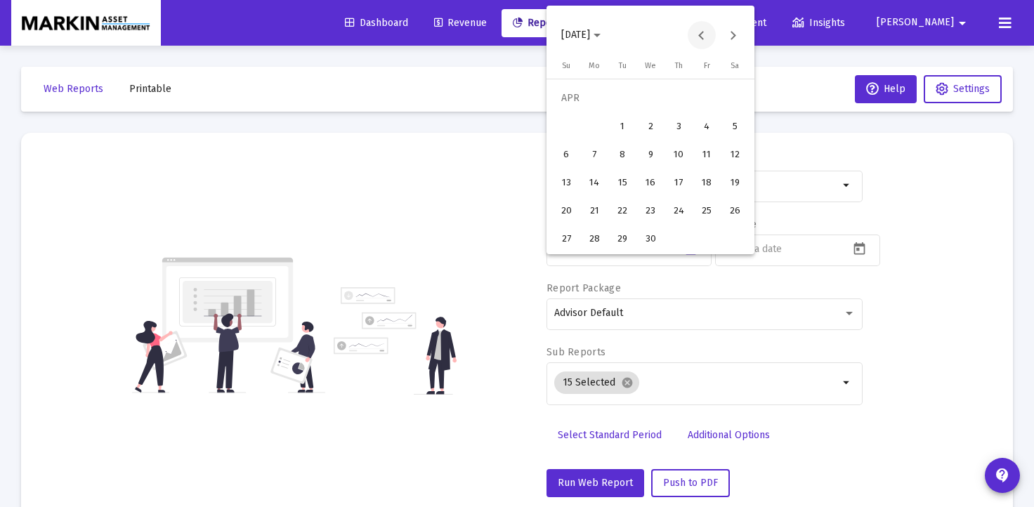
click at [698, 29] on button "Previous month" at bounding box center [702, 35] width 28 height 28
click at [698, 32] on button "Previous month" at bounding box center [702, 35] width 28 height 28
click at [650, 95] on div "1" at bounding box center [650, 98] width 25 height 25
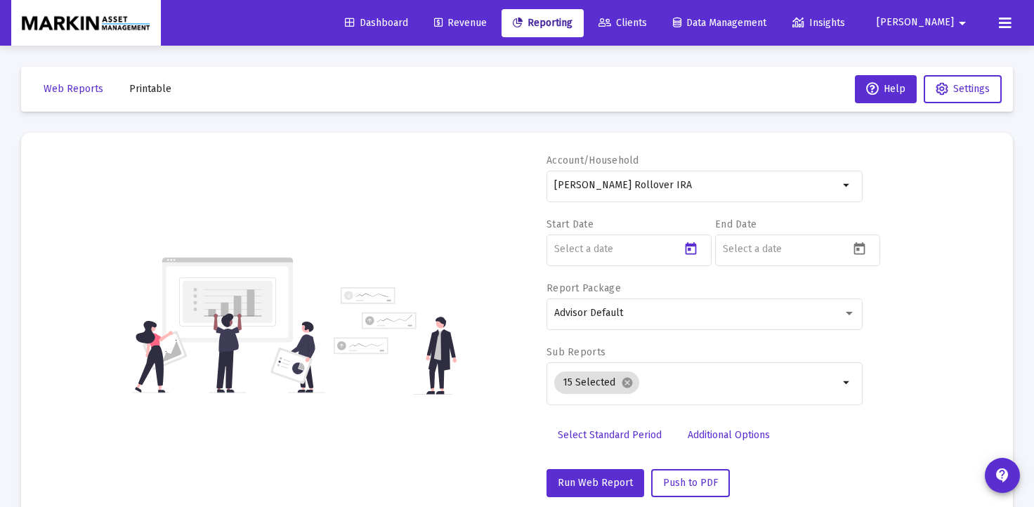
type input "[DATE]"
click at [860, 254] on icon "Open calendar" at bounding box center [859, 249] width 15 height 15
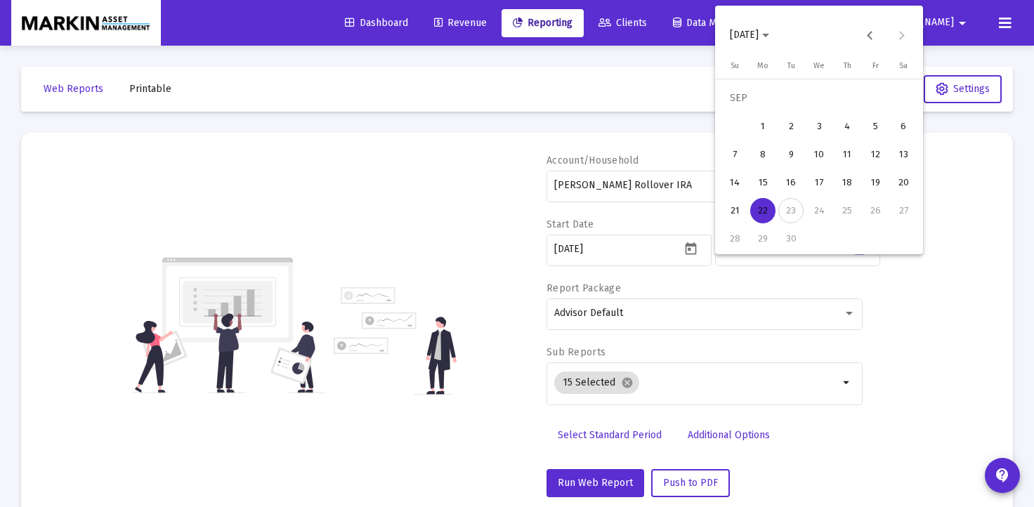
click at [754, 204] on div "22" at bounding box center [762, 210] width 25 height 25
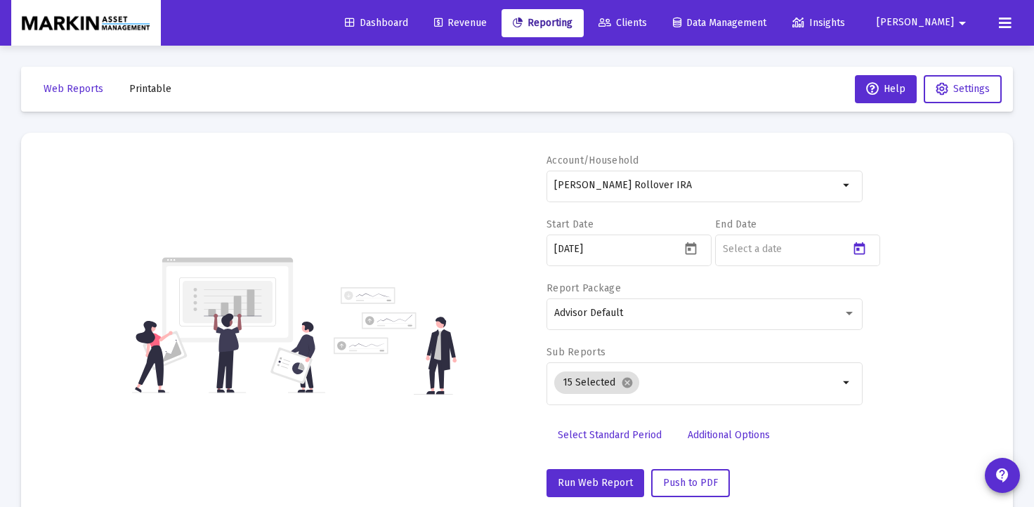
type input "[DATE]"
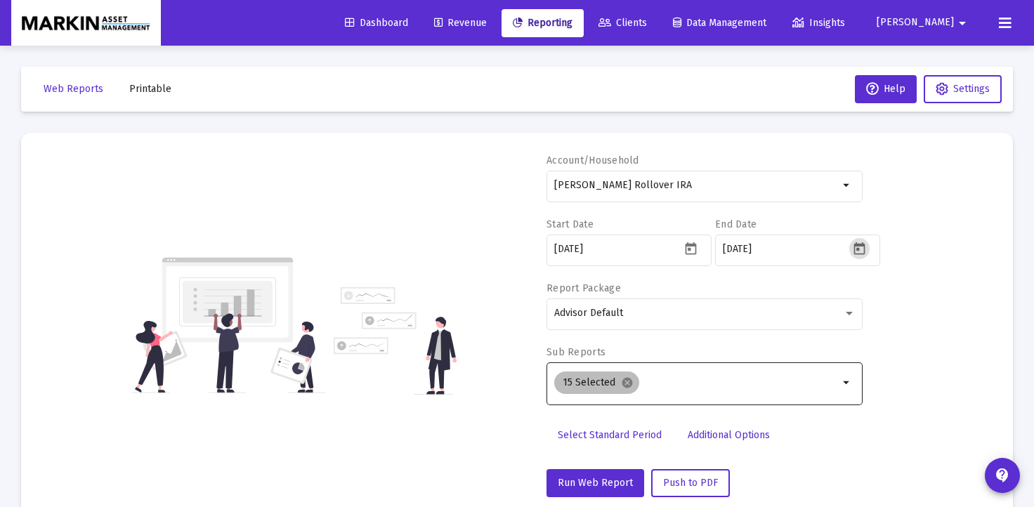
click at [625, 386] on mat-icon "cancel" at bounding box center [627, 382] width 13 height 13
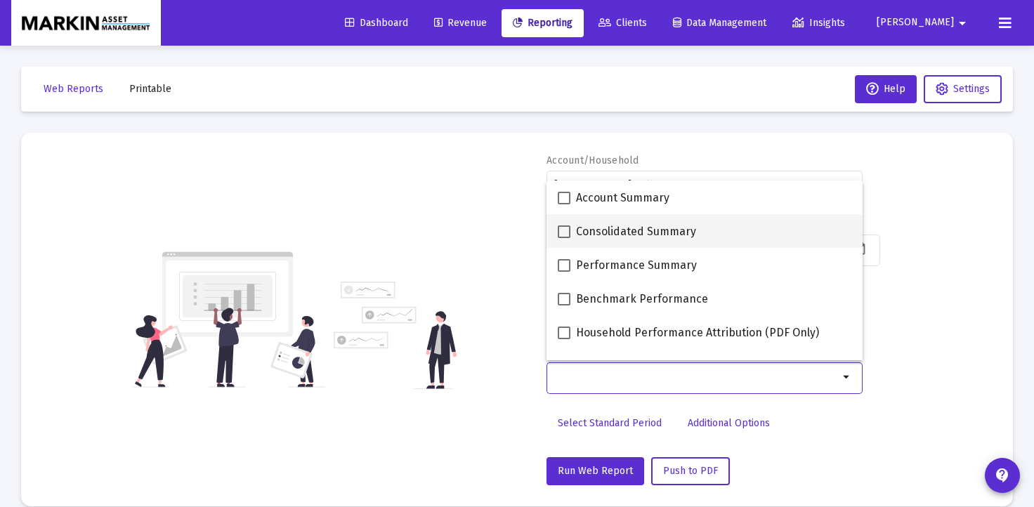
click at [566, 232] on span at bounding box center [564, 231] width 13 height 13
click at [564, 238] on input "Consolidated Summary" at bounding box center [563, 238] width 1 height 1
checkbox input "true"
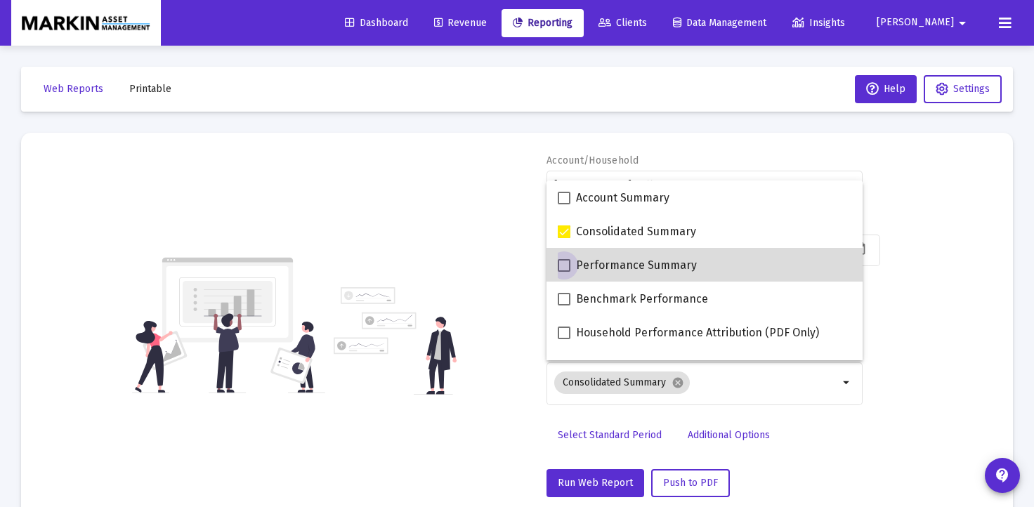
click at [566, 263] on span at bounding box center [564, 265] width 13 height 13
click at [564, 272] on input "Performance Summary" at bounding box center [563, 272] width 1 height 1
checkbox input "true"
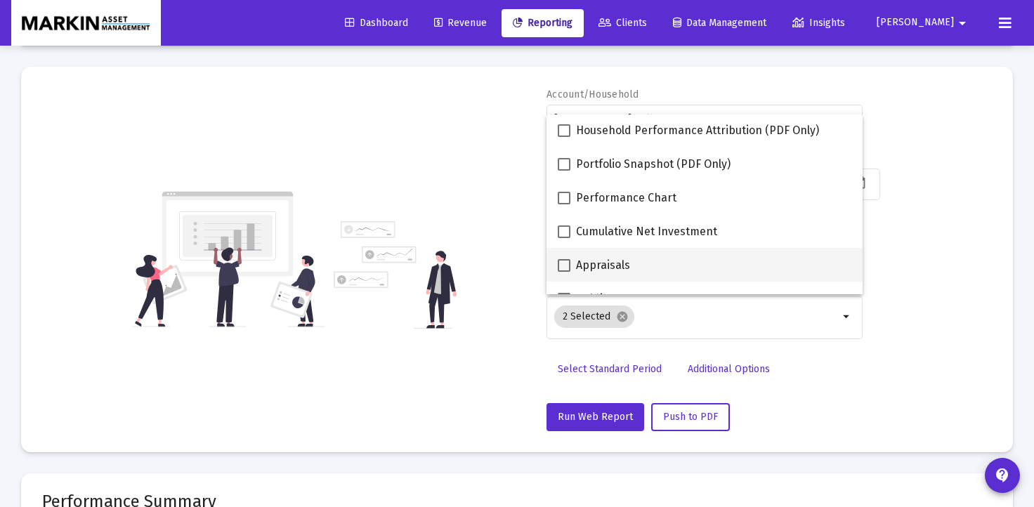
scroll to position [131, 0]
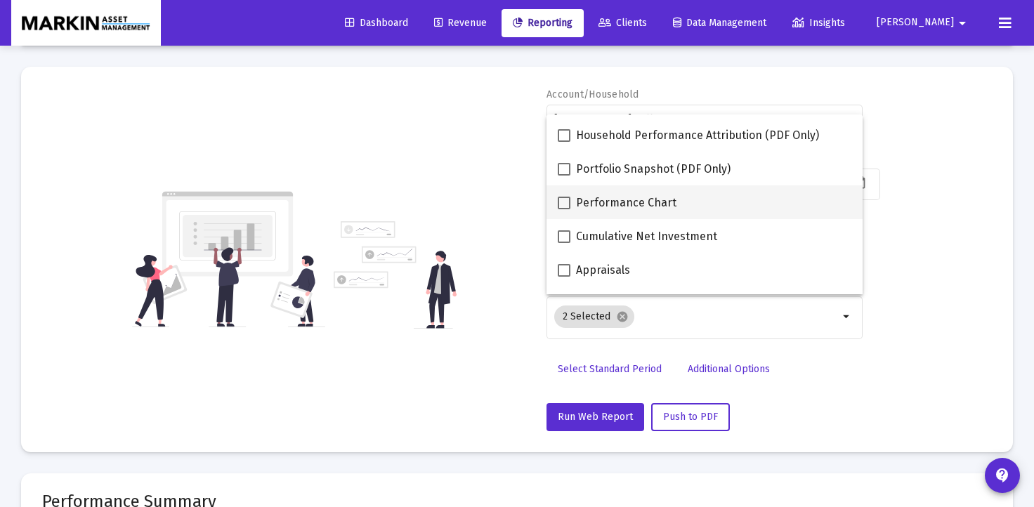
click at [565, 204] on span at bounding box center [564, 203] width 13 height 13
click at [564, 209] on input "Performance Chart" at bounding box center [563, 209] width 1 height 1
checkbox input "true"
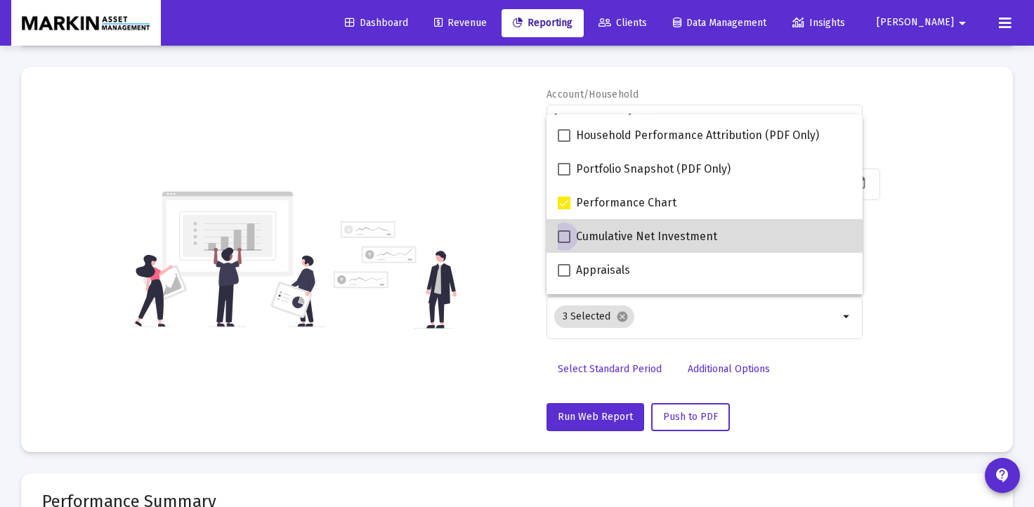
click at [565, 239] on span at bounding box center [564, 236] width 13 height 13
click at [564, 243] on input "Cumulative Net Investment" at bounding box center [563, 243] width 1 height 1
checkbox input "true"
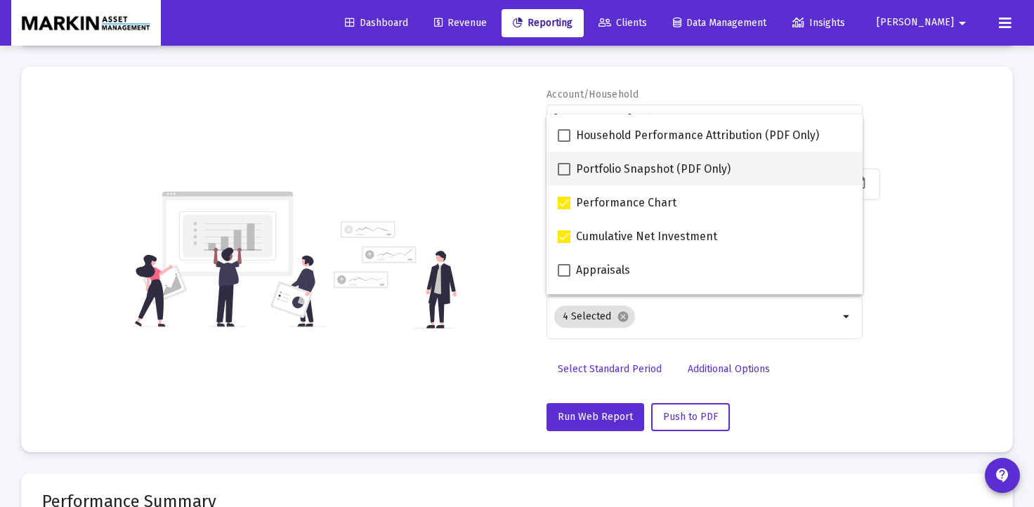
click at [567, 167] on span at bounding box center [564, 169] width 13 height 13
click at [564, 176] on input "Portfolio Snapshot (PDF Only)" at bounding box center [563, 176] width 1 height 1
checkbox input "true"
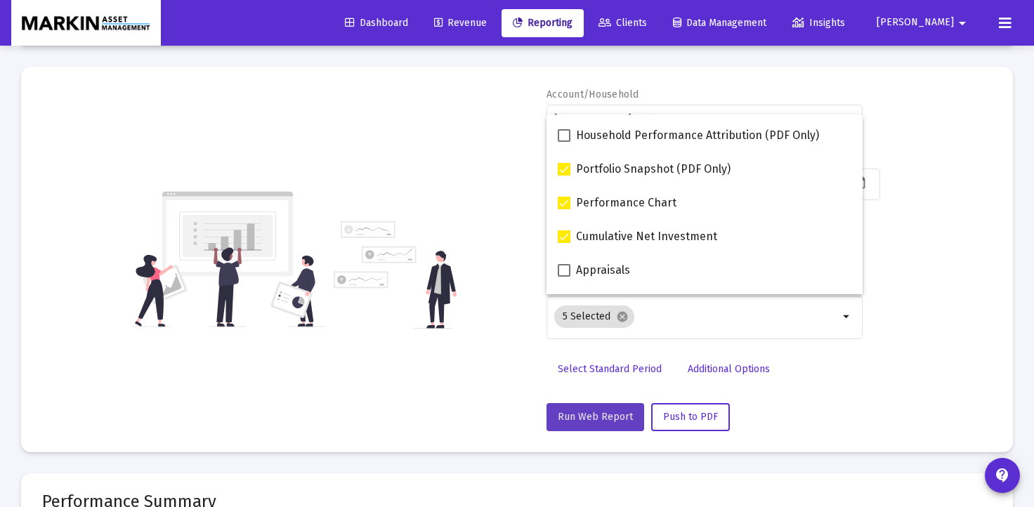
click at [622, 413] on span "Run Web Report" at bounding box center [595, 417] width 75 height 12
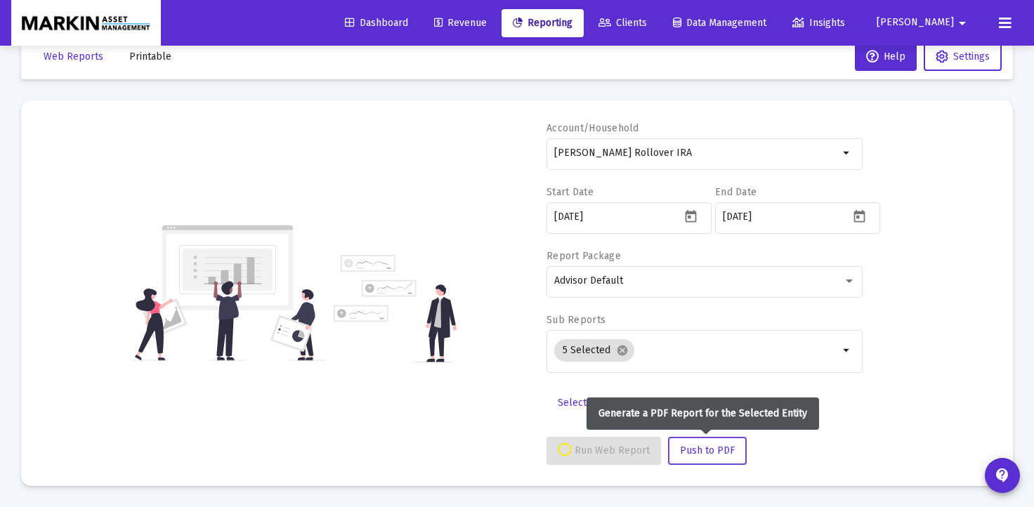
click at [717, 452] on span "Push to PDF" at bounding box center [707, 451] width 55 height 12
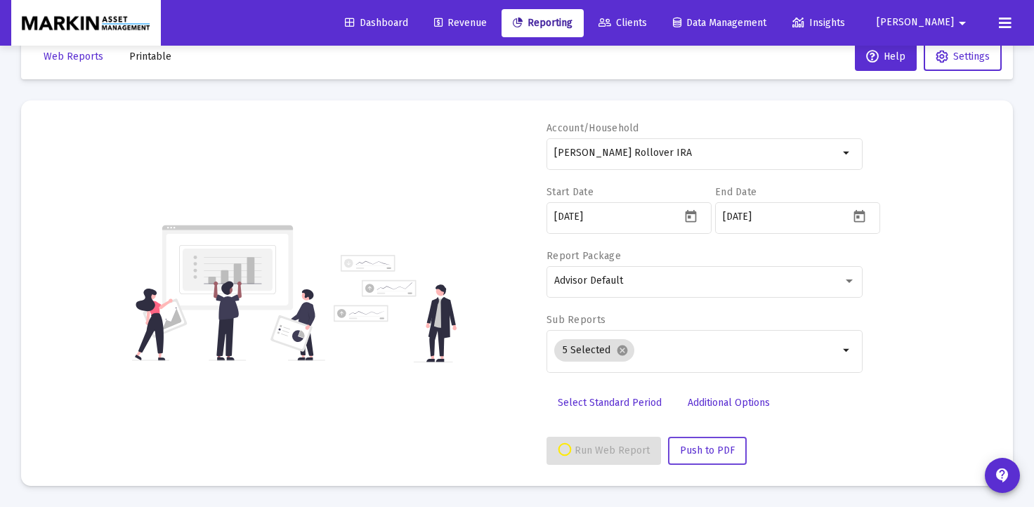
select select "View all"
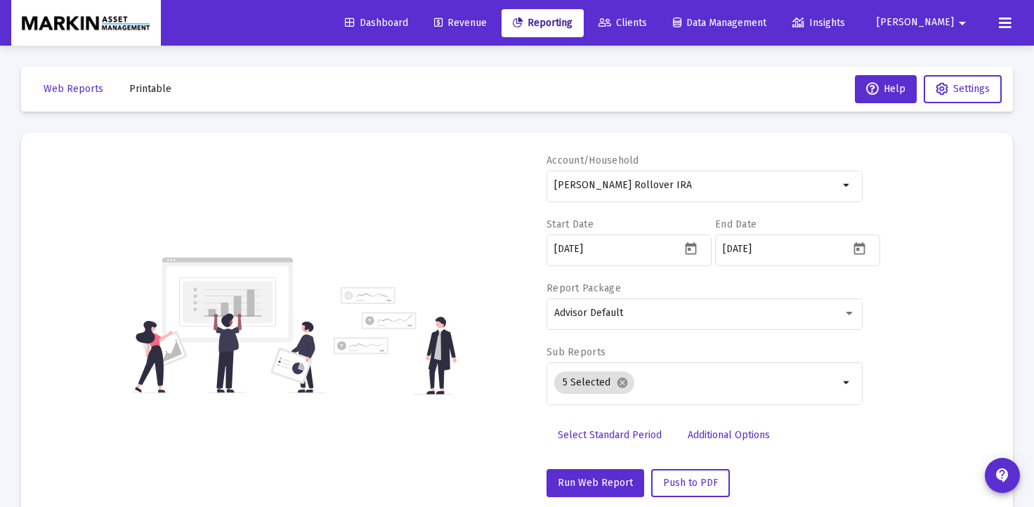
scroll to position [0, 0]
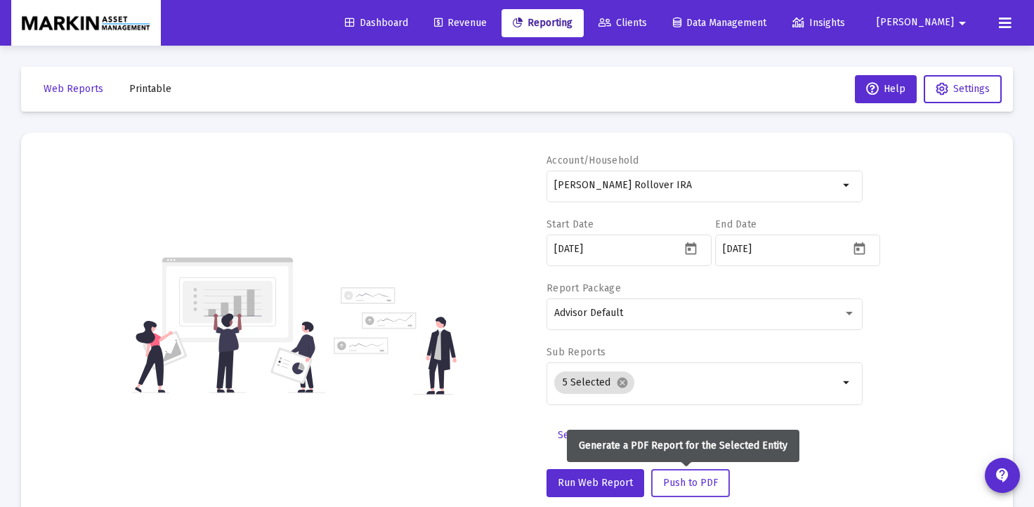
click at [697, 487] on span "Push to PDF" at bounding box center [690, 483] width 55 height 12
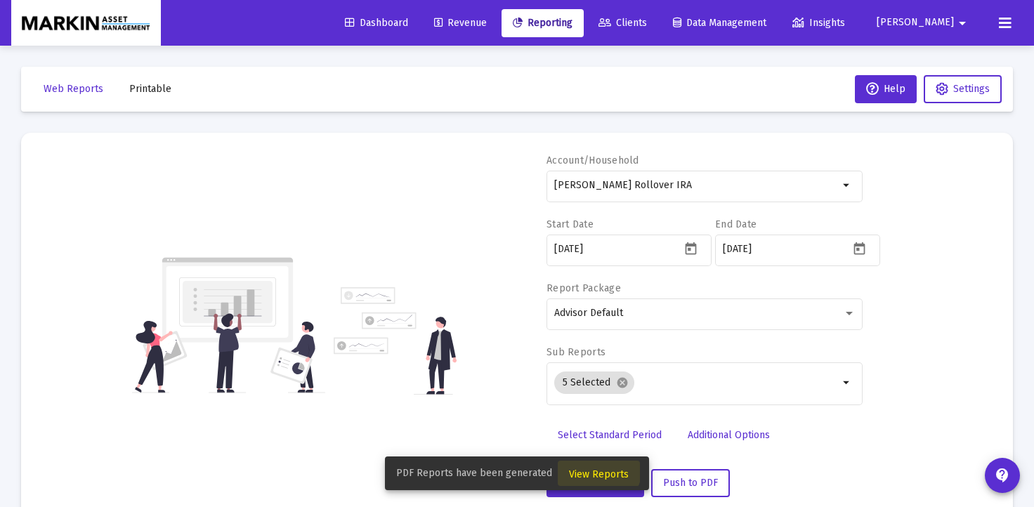
click at [591, 468] on button "View Reports" at bounding box center [599, 473] width 82 height 25
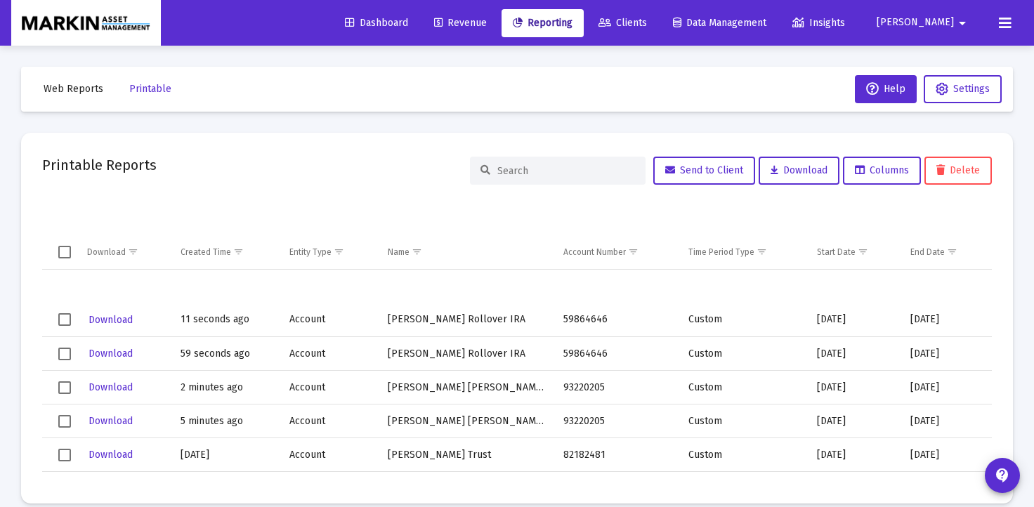
click at [120, 319] on span "Download" at bounding box center [110, 320] width 44 height 12
click at [63, 91] on span "Web Reports" at bounding box center [74, 89] width 60 height 12
select select "View all"
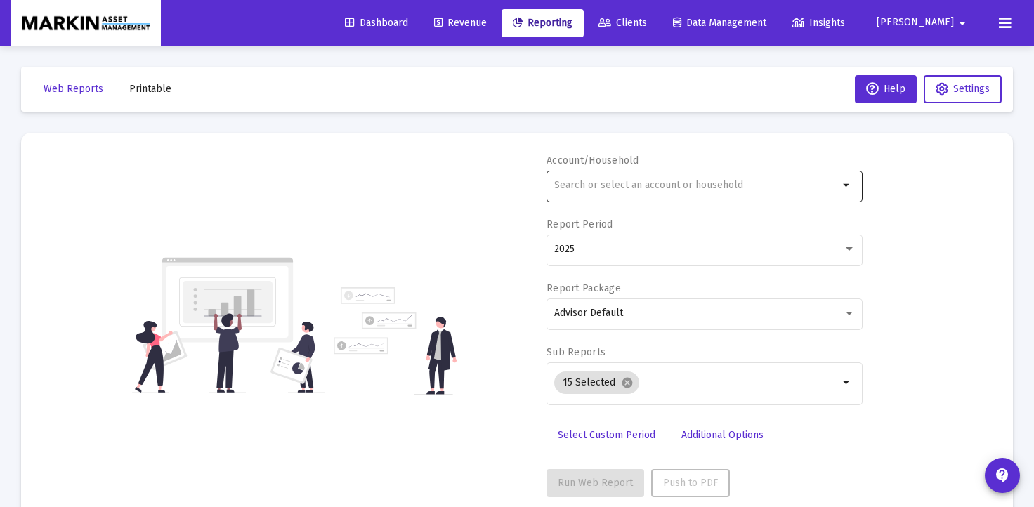
click at [718, 180] on input "text" at bounding box center [696, 185] width 284 height 11
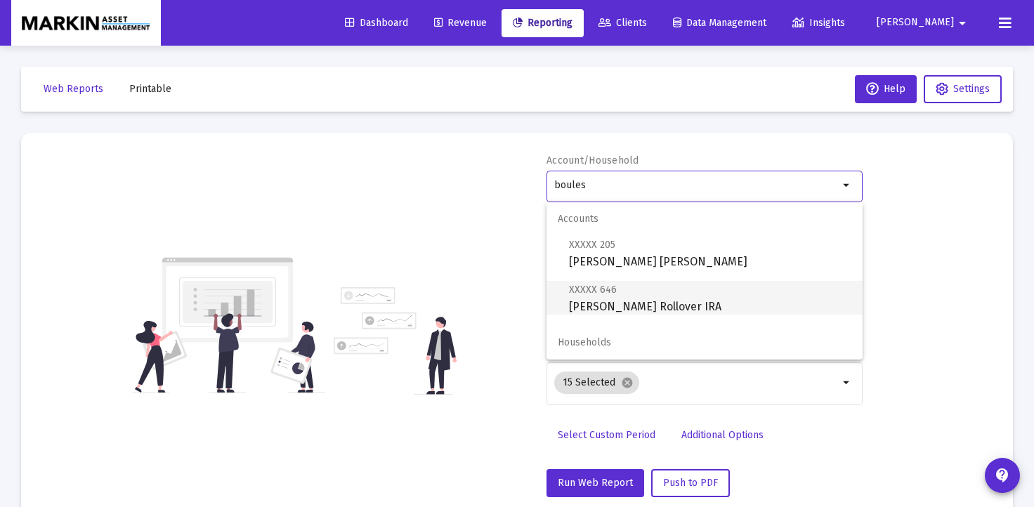
click at [638, 288] on span "XXXXX 646 [PERSON_NAME] Rollover IRA" at bounding box center [710, 298] width 282 height 34
type input "[PERSON_NAME] Rollover IRA"
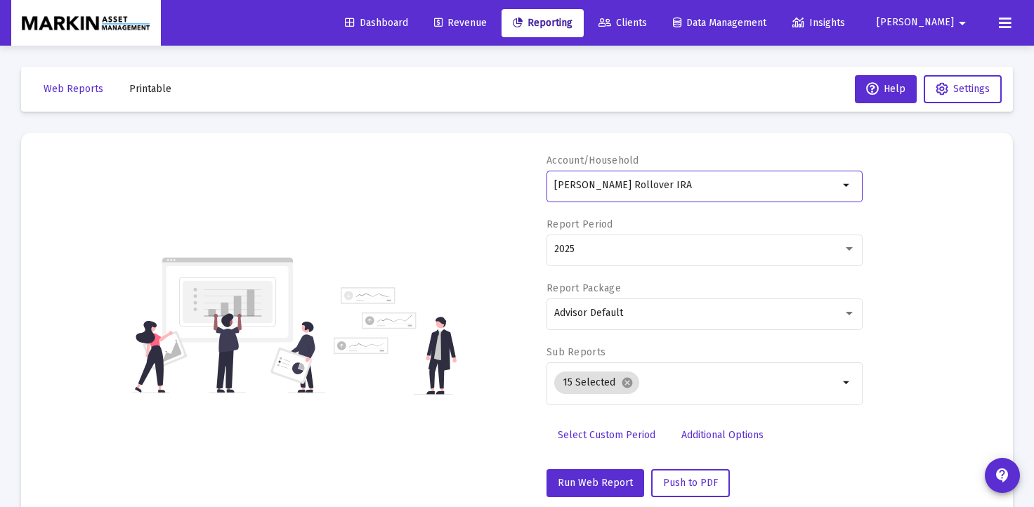
click at [408, 25] on span "Dashboard" at bounding box center [376, 23] width 63 height 12
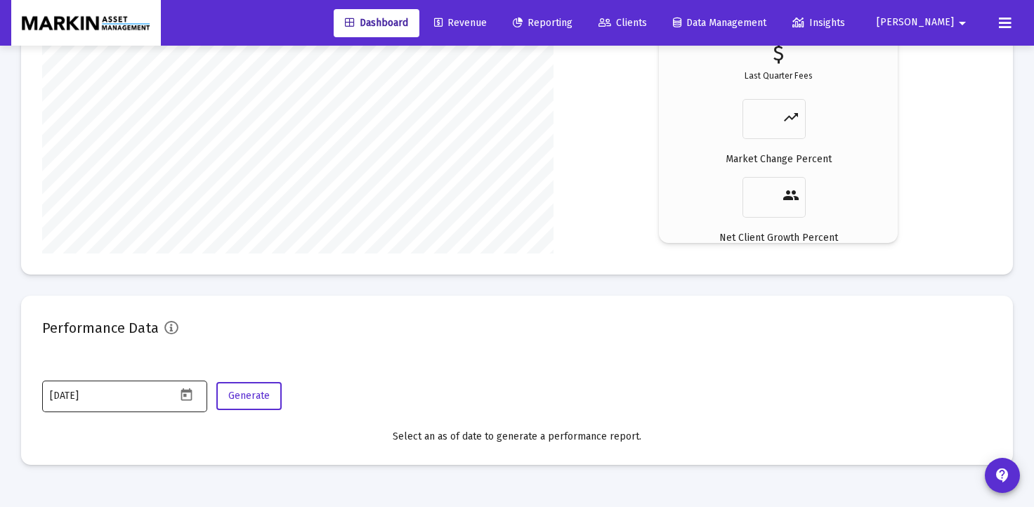
scroll to position [2290, 0]
click at [190, 396] on icon "Open calendar" at bounding box center [186, 395] width 15 height 15
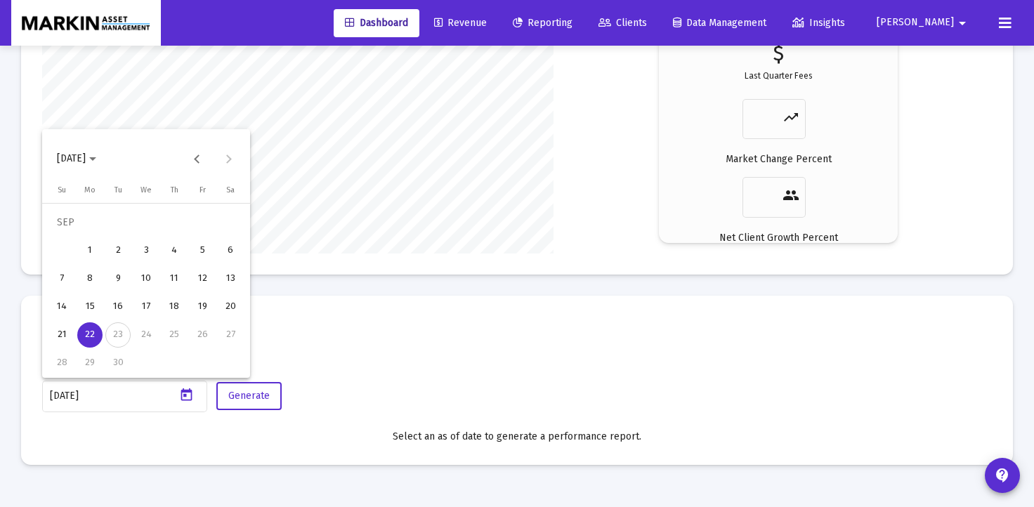
click at [92, 336] on div "22" at bounding box center [89, 334] width 25 height 25
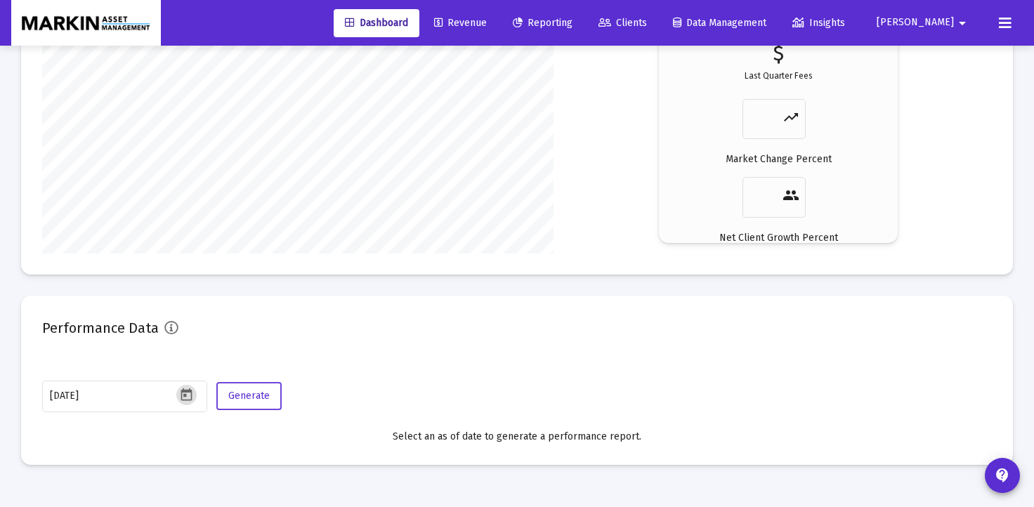
click at [263, 398] on span "Generate" at bounding box center [248, 396] width 41 height 12
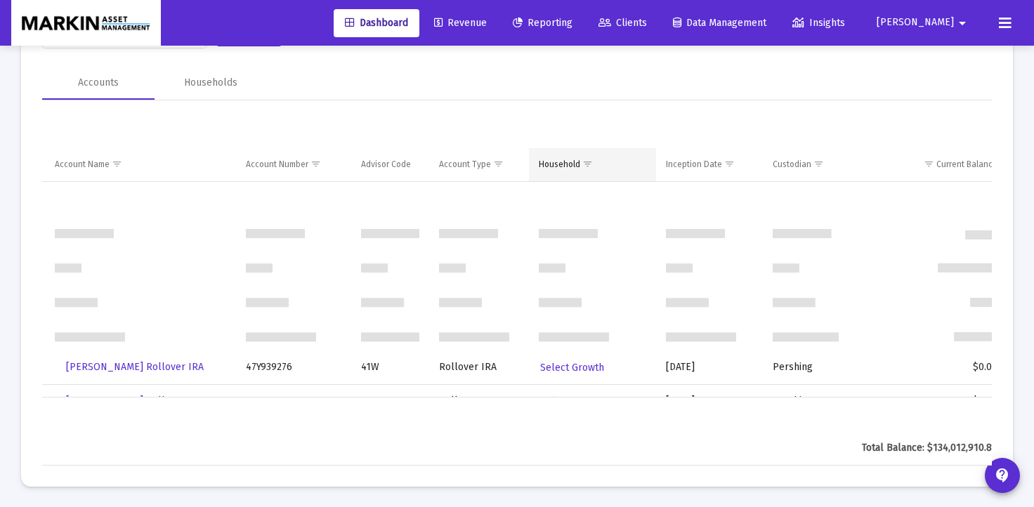
scroll to position [0, 0]
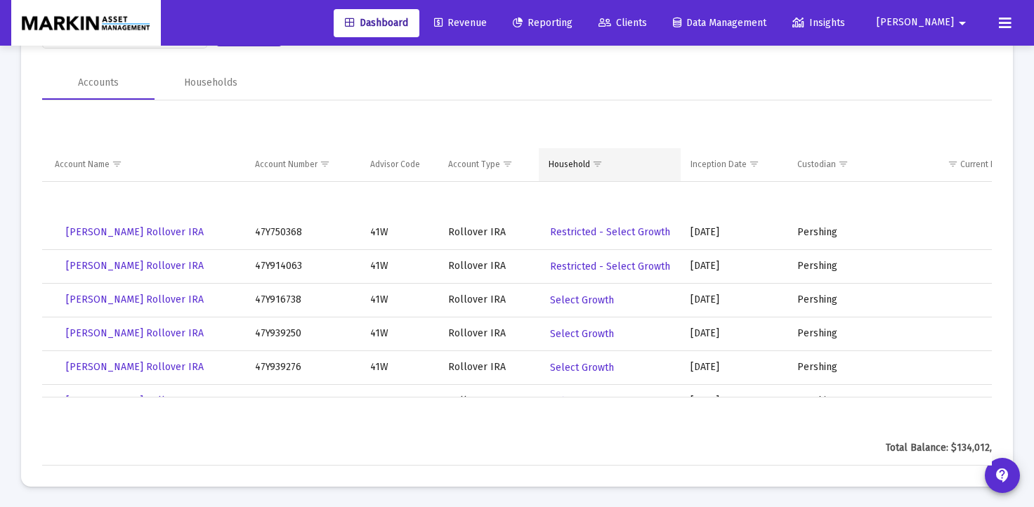
click at [592, 168] on span "Show filter options for column 'Household'" at bounding box center [597, 164] width 11 height 11
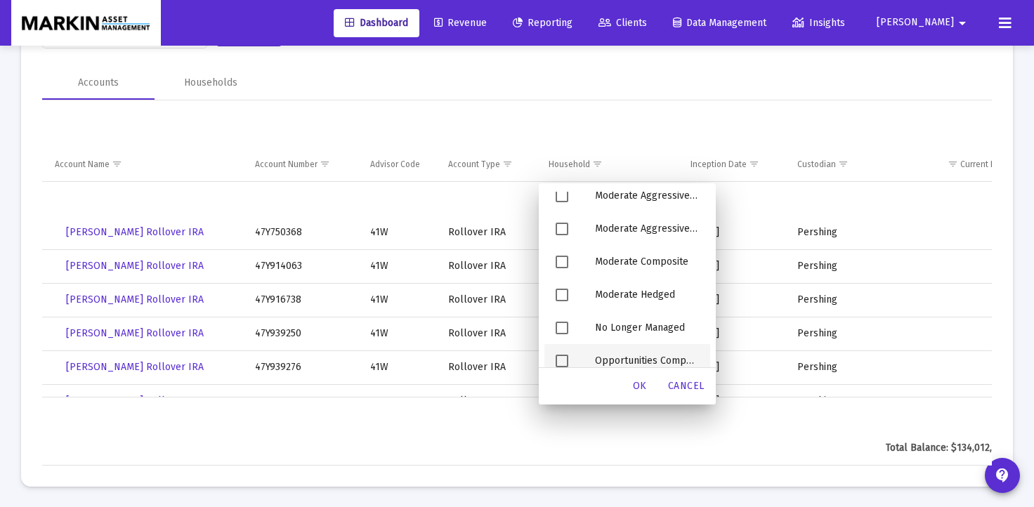
scroll to position [240, 0]
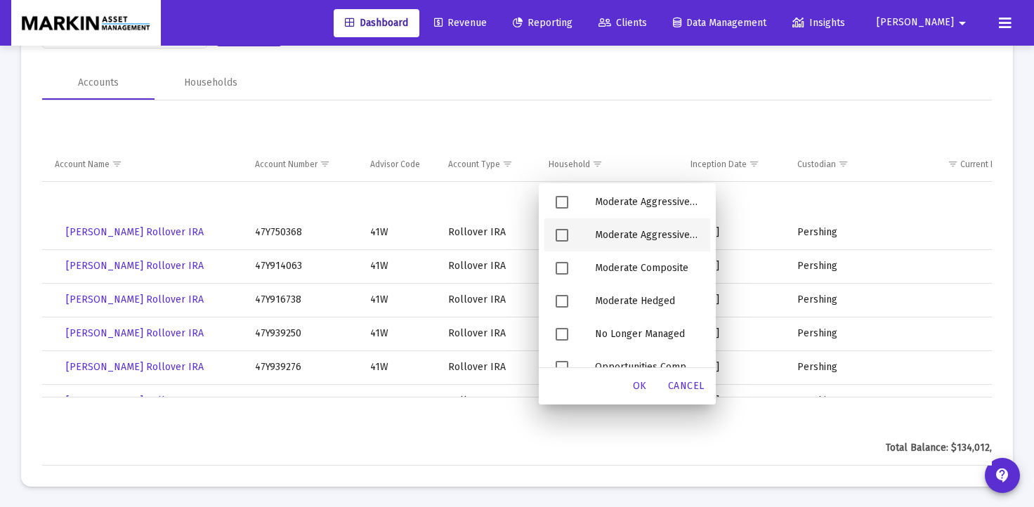
click at [560, 235] on span "Filter options" at bounding box center [562, 235] width 13 height 13
click at [643, 379] on div "OK" at bounding box center [639, 386] width 45 height 25
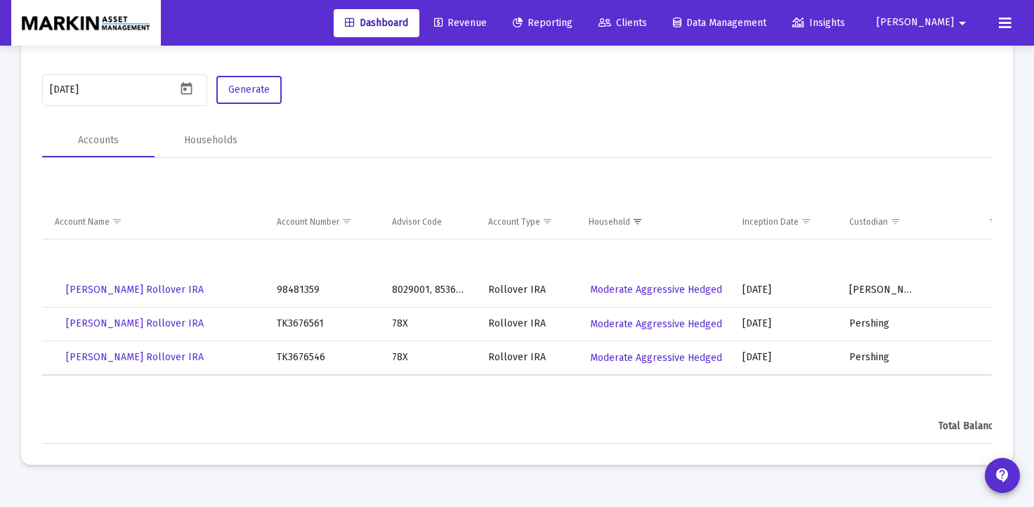
scroll to position [0, -1]
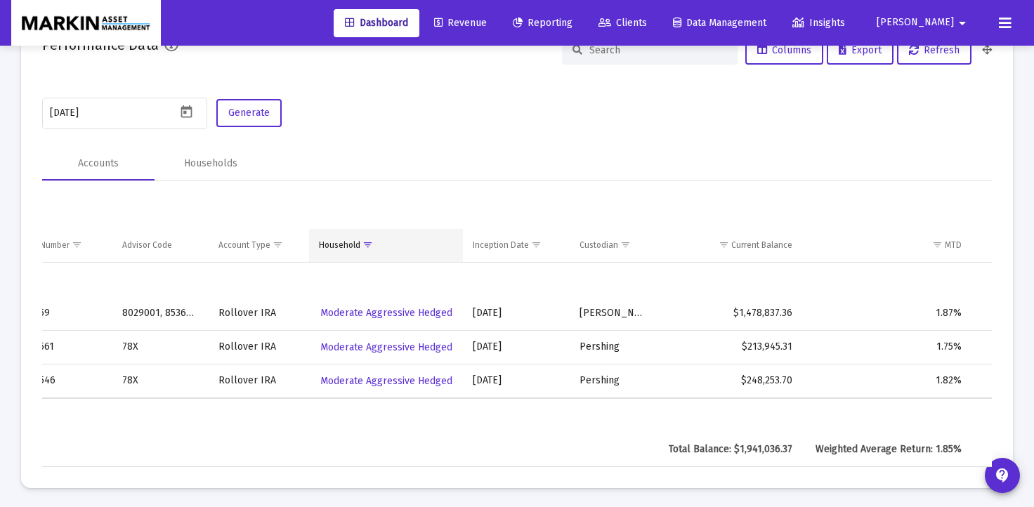
click at [367, 245] on span "Show filter options for column 'Household'" at bounding box center [367, 244] width 11 height 11
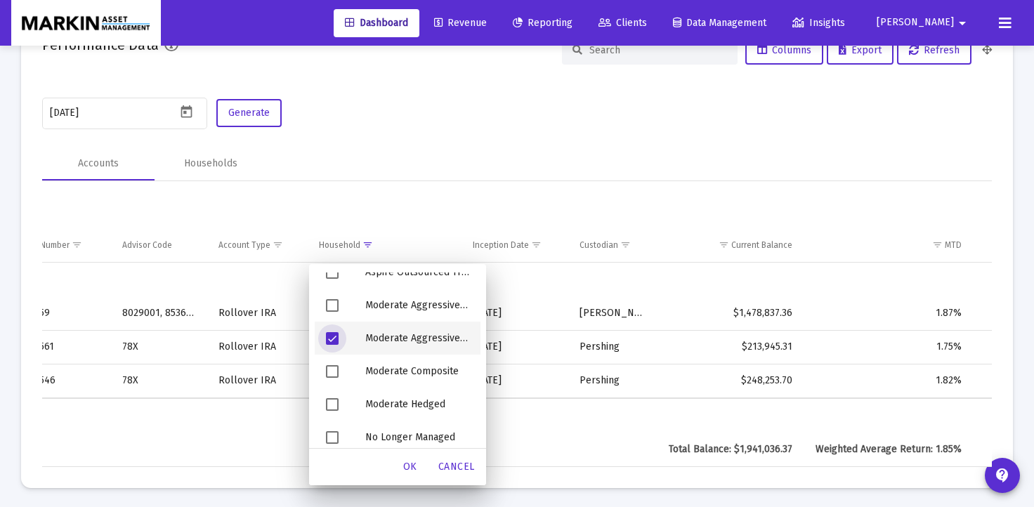
click at [337, 336] on span "Filter options" at bounding box center [332, 338] width 13 height 13
click at [329, 303] on span "Filter options" at bounding box center [332, 305] width 13 height 13
click at [407, 460] on div "OK" at bounding box center [410, 466] width 45 height 25
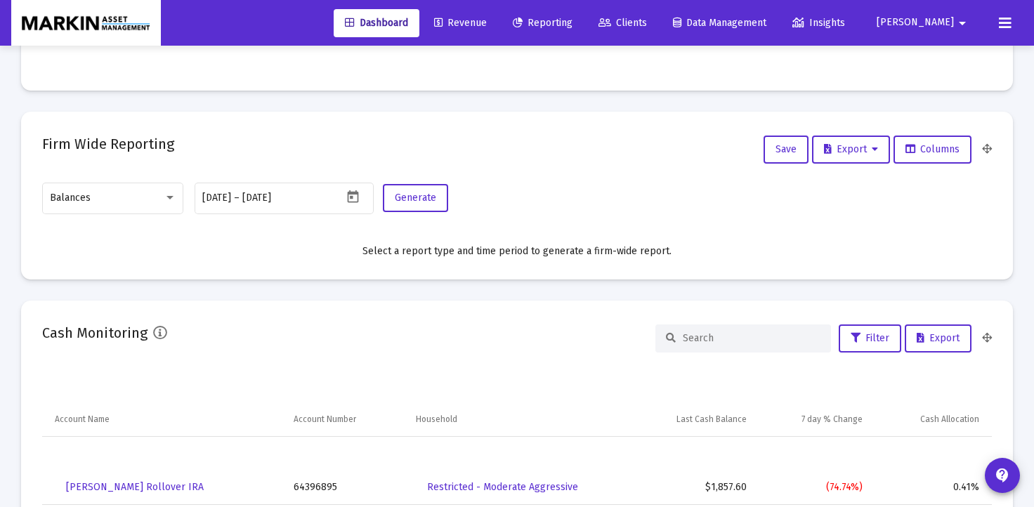
scroll to position [584, 0]
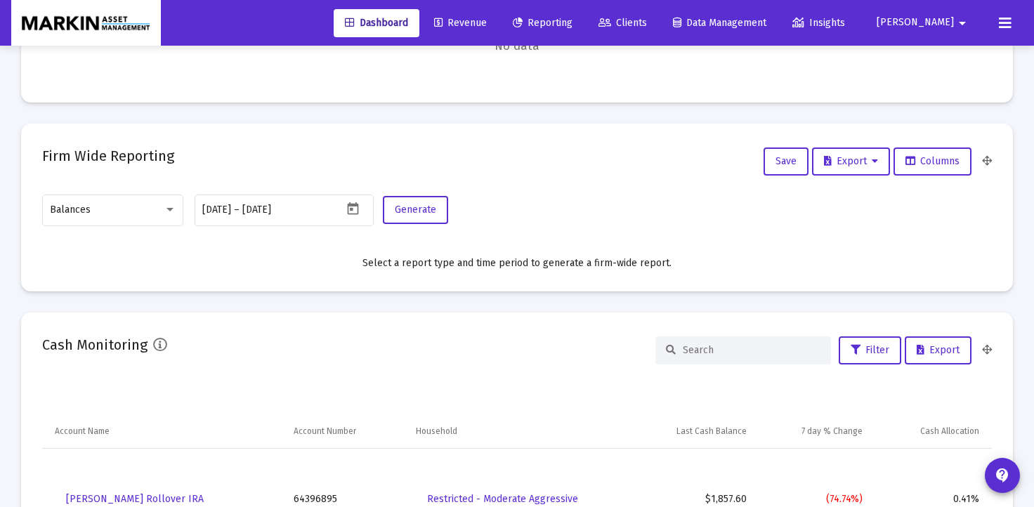
click at [572, 20] on span "Reporting" at bounding box center [543, 23] width 60 height 12
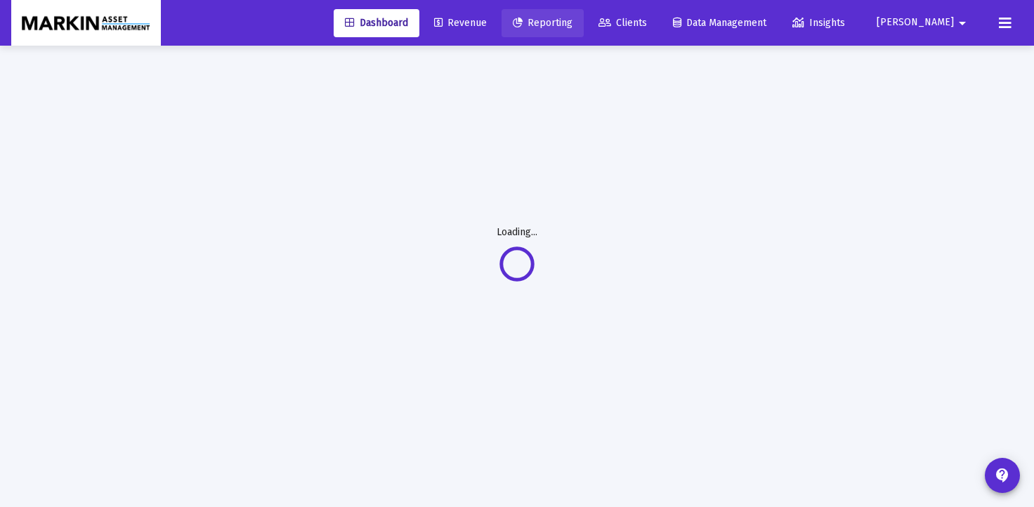
select select "View all"
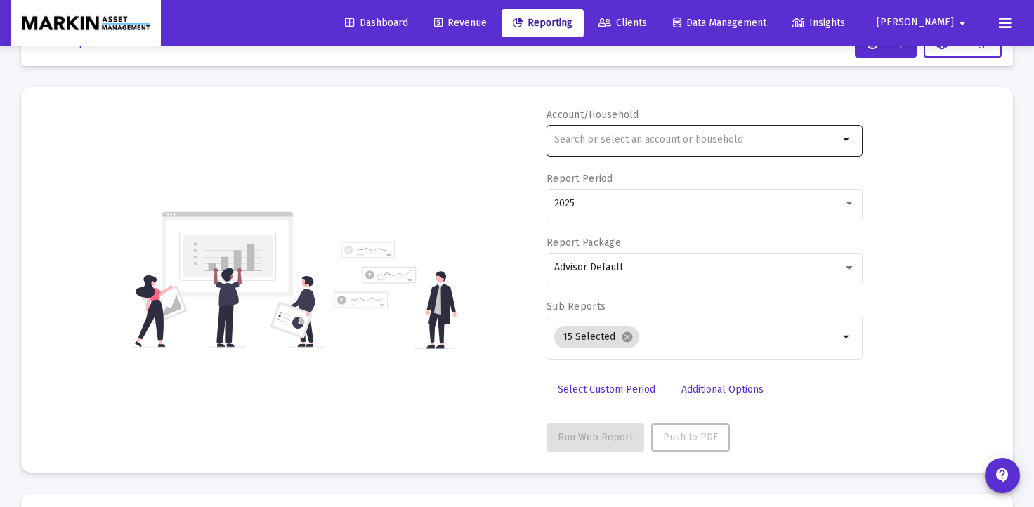
click at [718, 145] on input "text" at bounding box center [696, 139] width 284 height 11
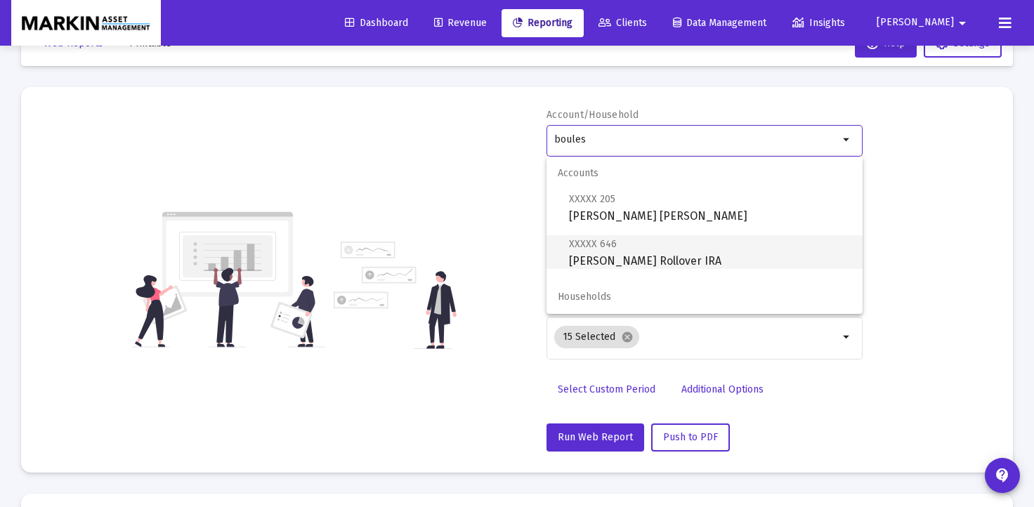
click at [680, 250] on span "XXXXX 646 [PERSON_NAME] Rollover IRA" at bounding box center [710, 252] width 282 height 34
type input "[PERSON_NAME] Rollover IRA"
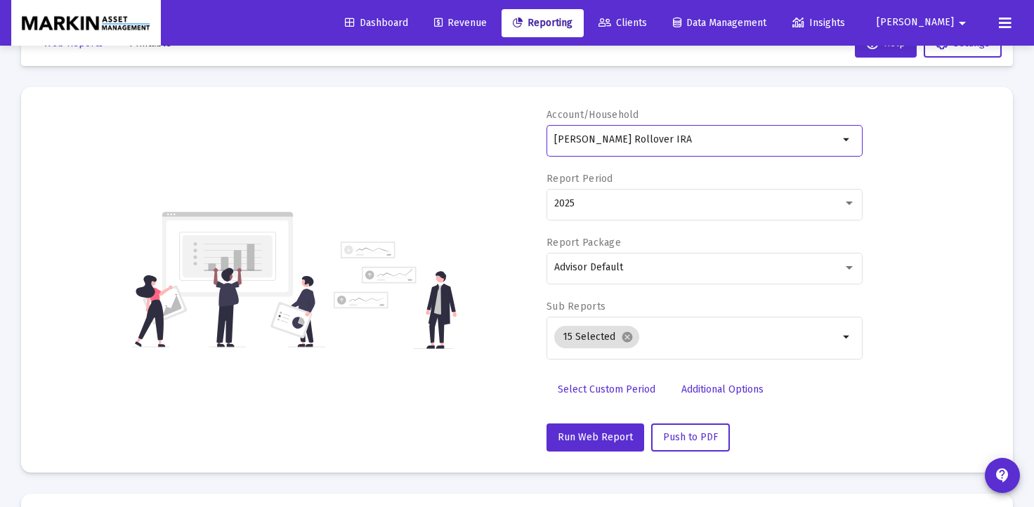
click at [626, 388] on span "Select Custom Period" at bounding box center [607, 389] width 98 height 12
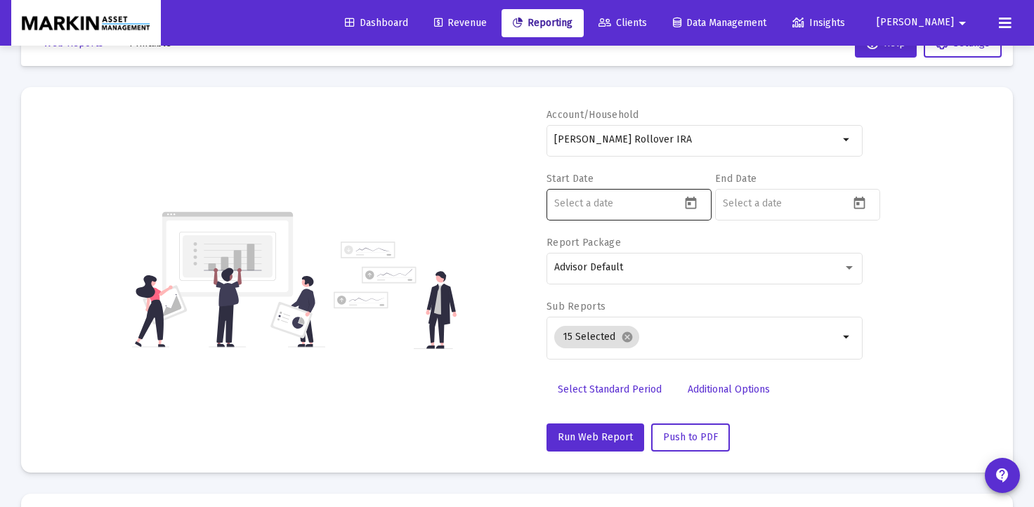
click at [634, 206] on input at bounding box center [617, 203] width 126 height 11
click at [686, 202] on icon "Open calendar" at bounding box center [690, 203] width 11 height 13
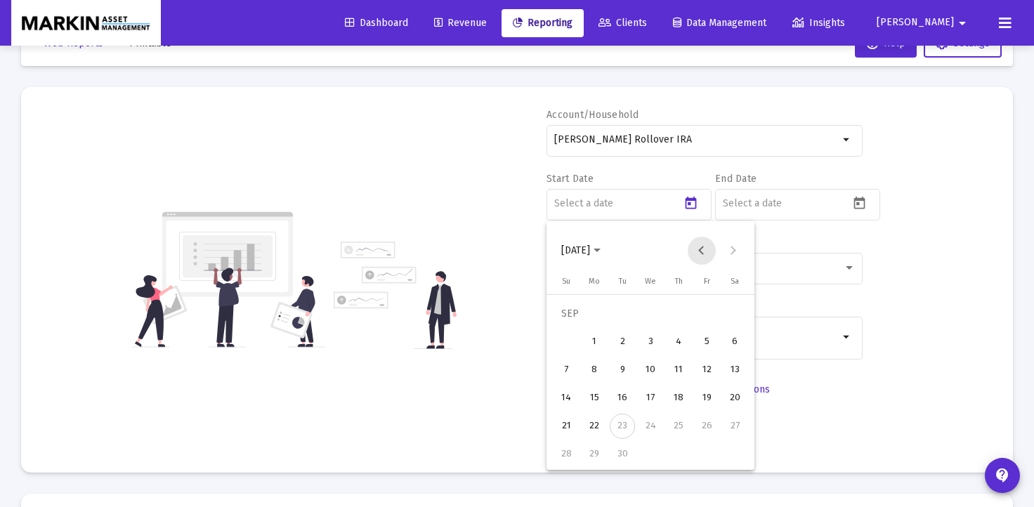
click at [708, 251] on button "Previous month" at bounding box center [702, 251] width 28 height 28
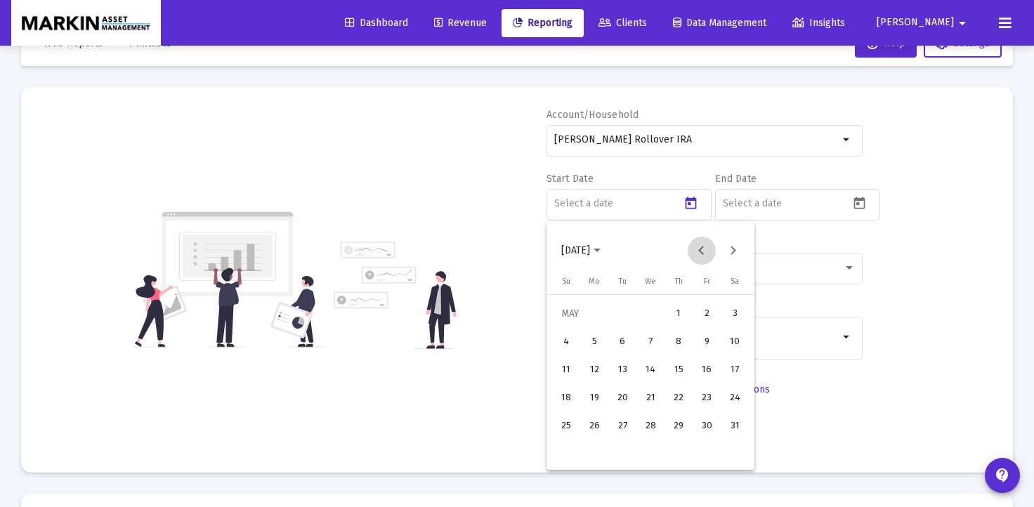
click at [708, 251] on button "Previous month" at bounding box center [702, 251] width 28 height 28
click at [657, 313] on div "1" at bounding box center [650, 313] width 25 height 25
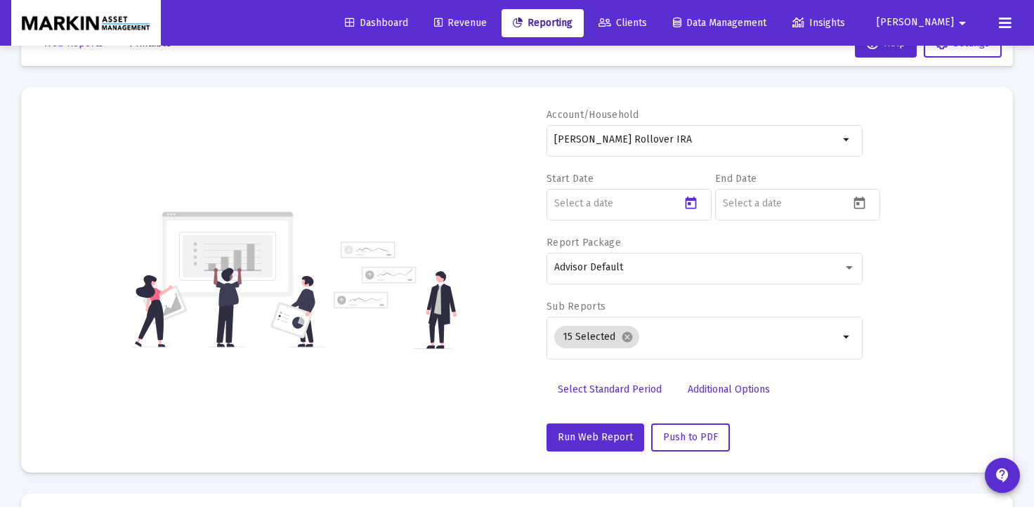
type input "[DATE]"
click at [866, 201] on icon "Open calendar" at bounding box center [859, 203] width 15 height 15
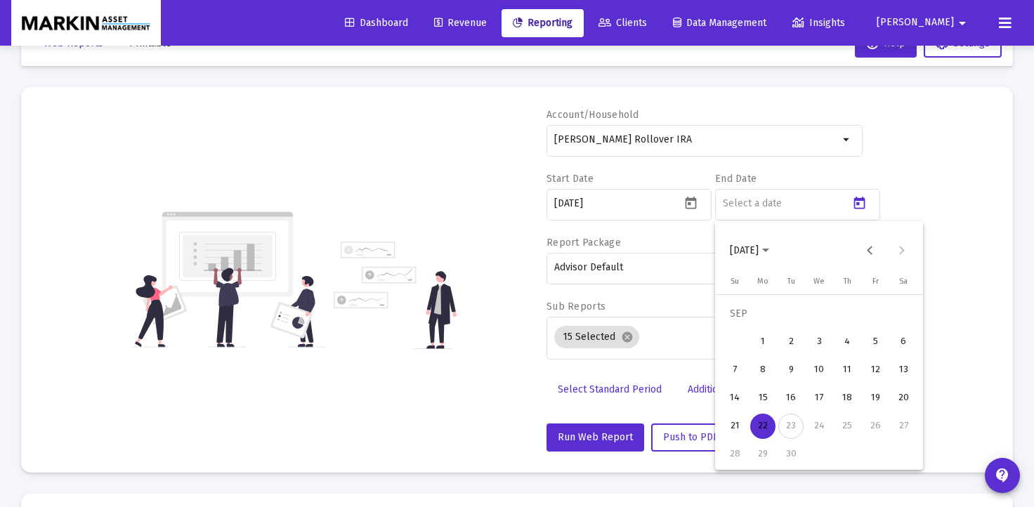
click at [763, 435] on div "22" at bounding box center [762, 426] width 25 height 25
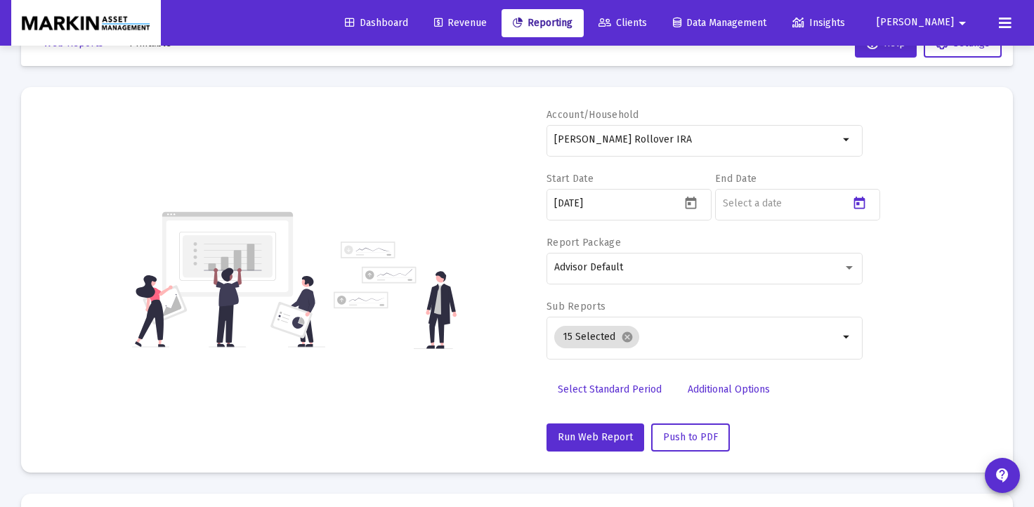
type input "[DATE]"
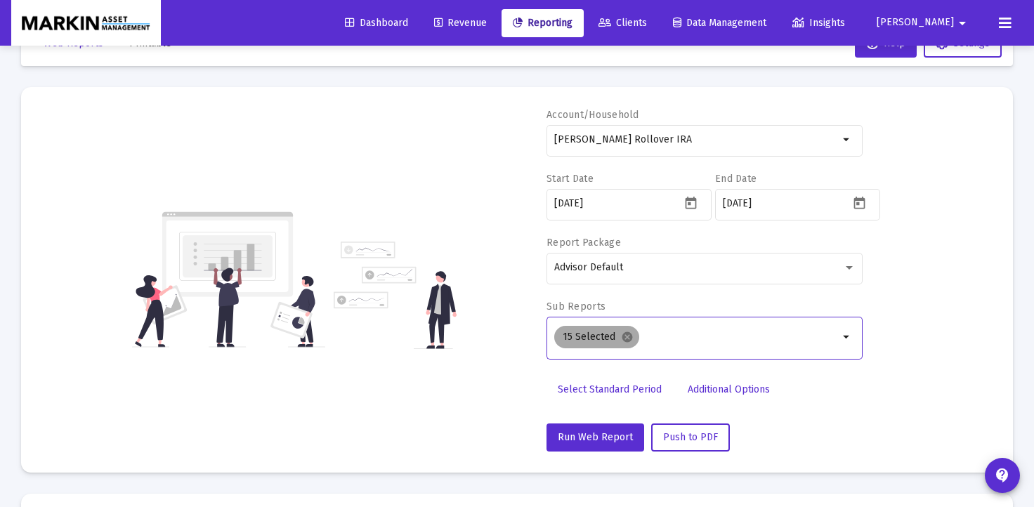
click at [622, 337] on mat-icon "cancel" at bounding box center [627, 337] width 13 height 13
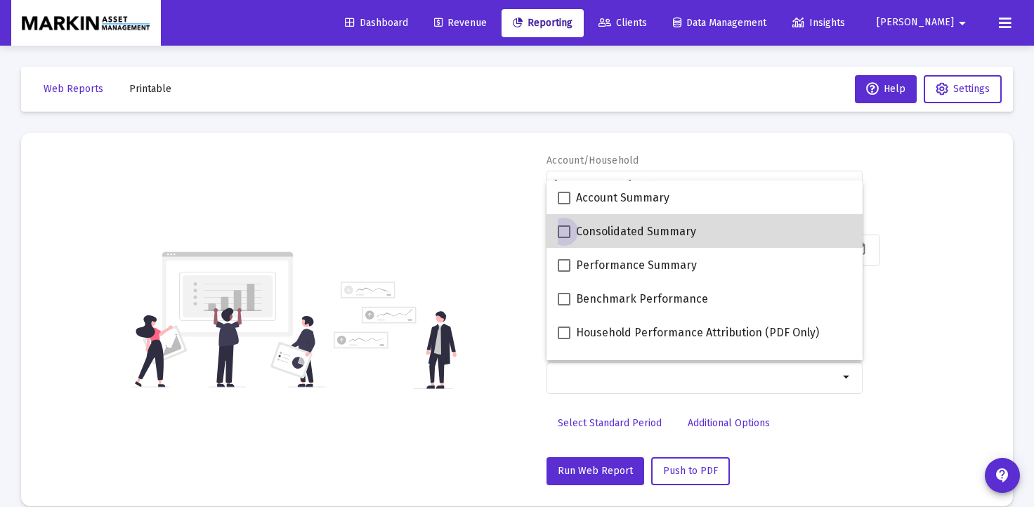
click at [567, 232] on span at bounding box center [564, 231] width 13 height 13
click at [564, 238] on input "Consolidated Summary" at bounding box center [563, 238] width 1 height 1
checkbox input "true"
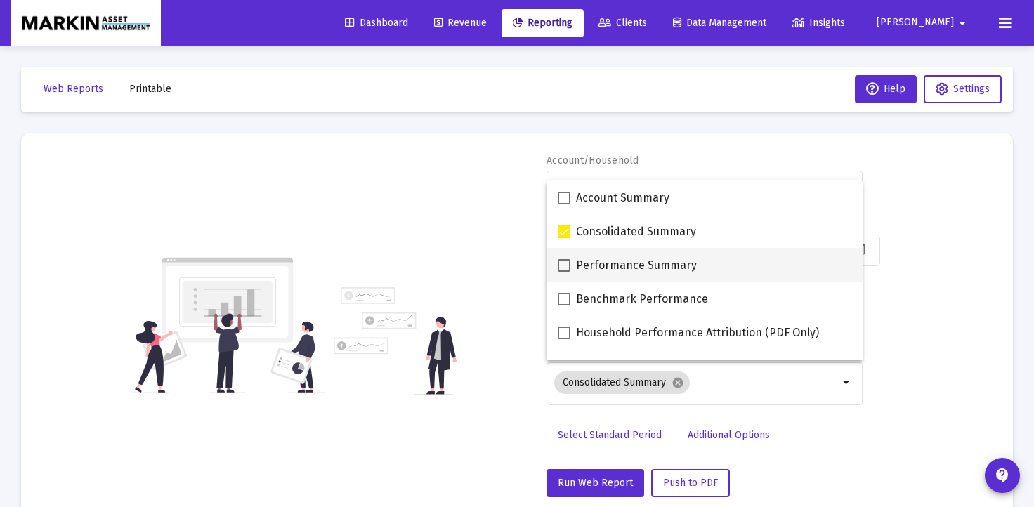
click at [565, 273] on label "Performance Summary" at bounding box center [627, 265] width 139 height 17
click at [564, 272] on input "Performance Summary" at bounding box center [563, 272] width 1 height 1
checkbox input "true"
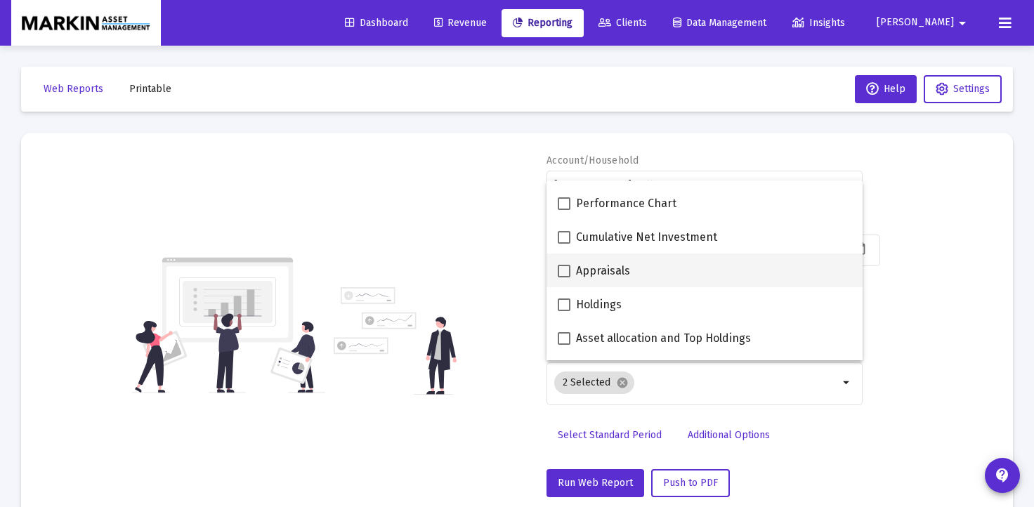
scroll to position [166, 0]
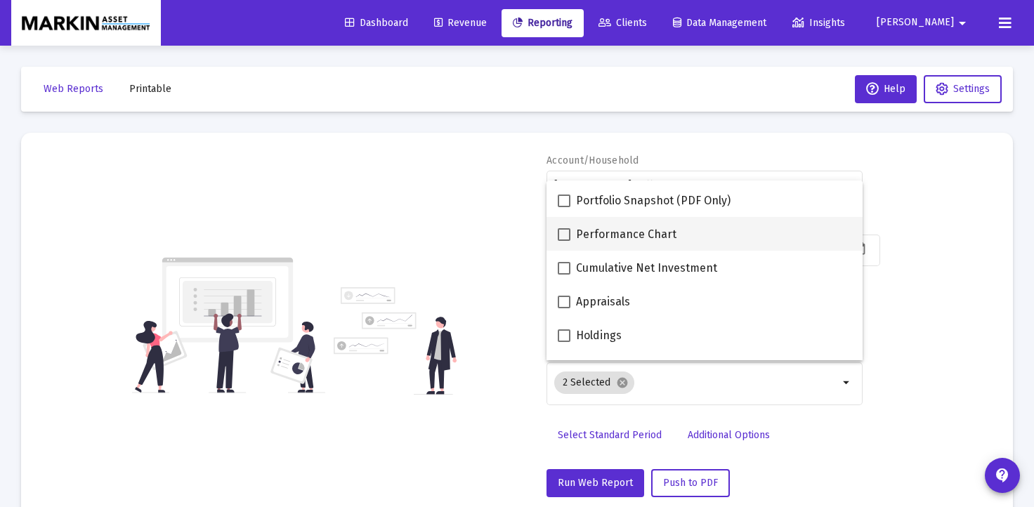
drag, startPoint x: 568, startPoint y: 232, endPoint x: 568, endPoint y: 240, distance: 8.4
click at [568, 232] on span at bounding box center [564, 234] width 13 height 13
click at [564, 241] on input "Performance Chart" at bounding box center [563, 241] width 1 height 1
checkbox input "true"
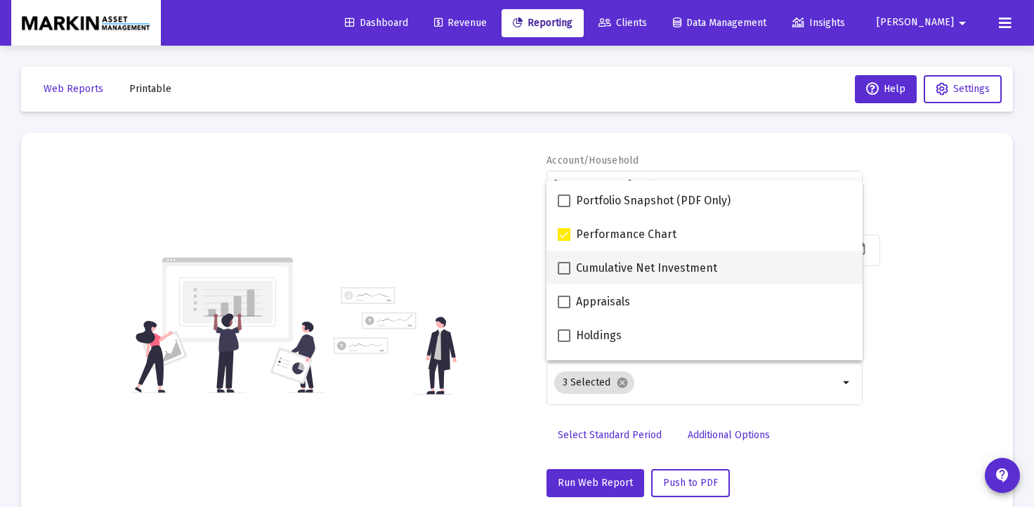
drag, startPoint x: 566, startPoint y: 263, endPoint x: 620, endPoint y: 263, distance: 54.1
click at [565, 263] on span at bounding box center [564, 268] width 13 height 13
click at [564, 275] on input "Cumulative Net Investment" at bounding box center [563, 275] width 1 height 1
checkbox input "true"
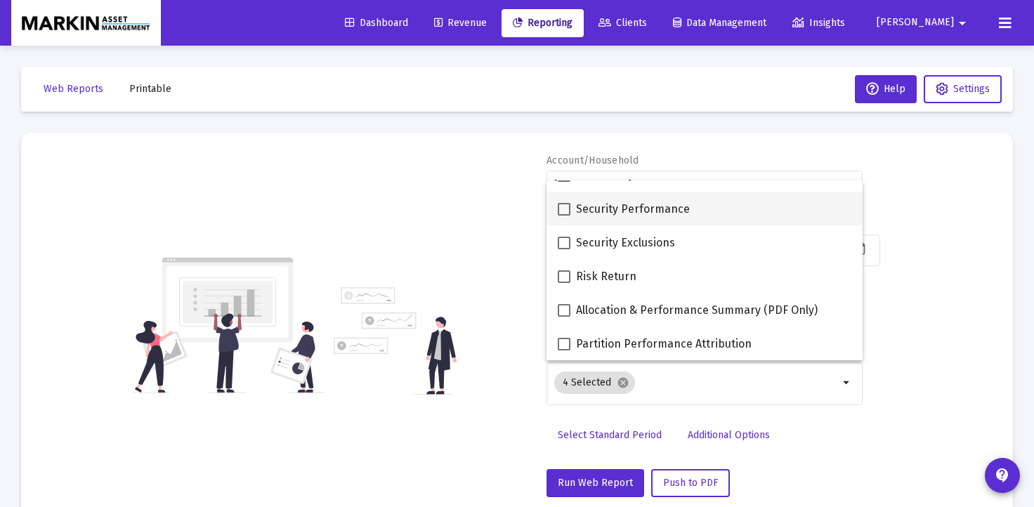
scroll to position [562, 0]
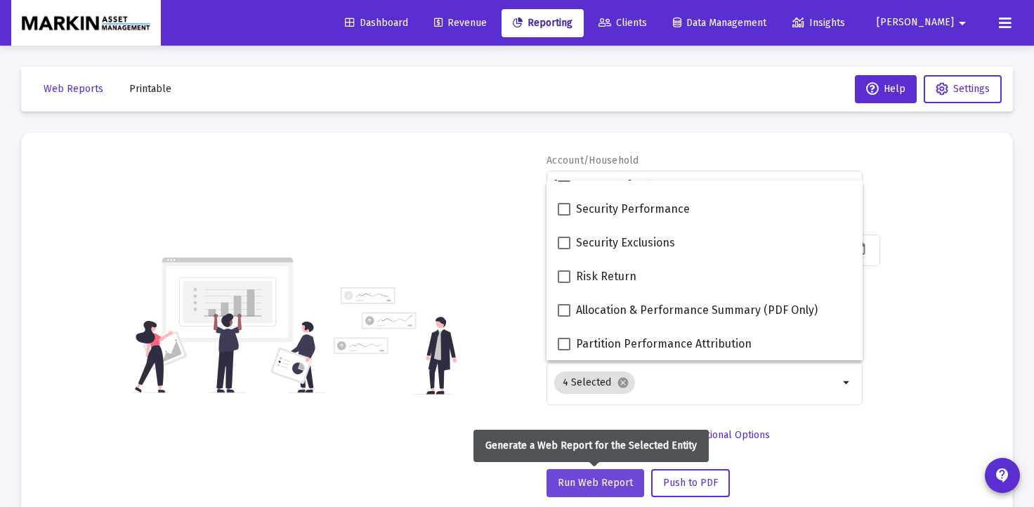
click at [619, 477] on span "Run Web Report" at bounding box center [595, 483] width 75 height 12
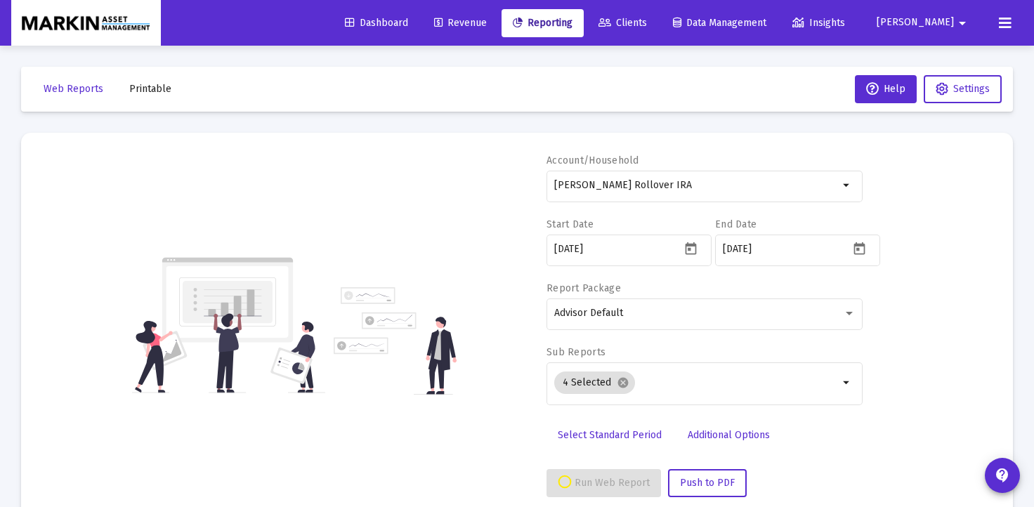
select select "View all"
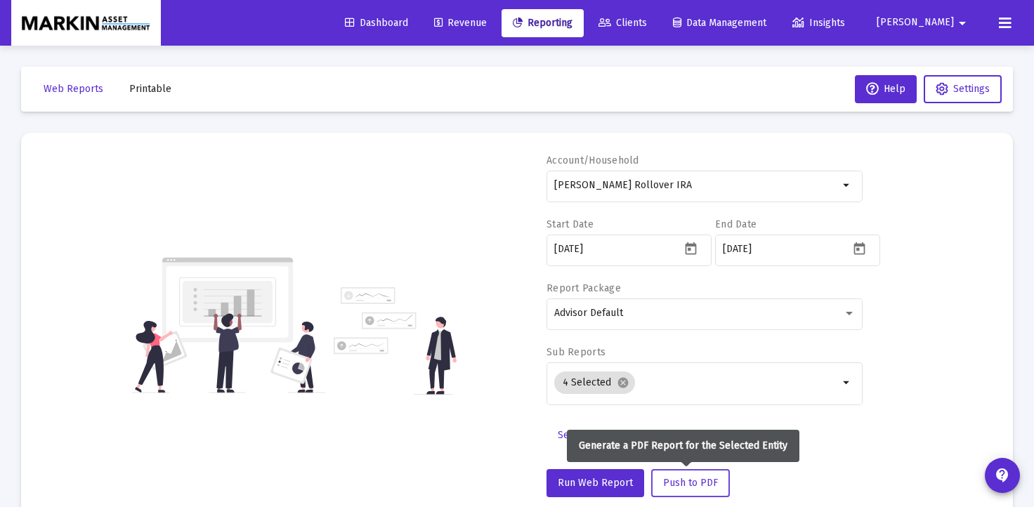
click at [701, 484] on span "Push to PDF" at bounding box center [690, 483] width 55 height 12
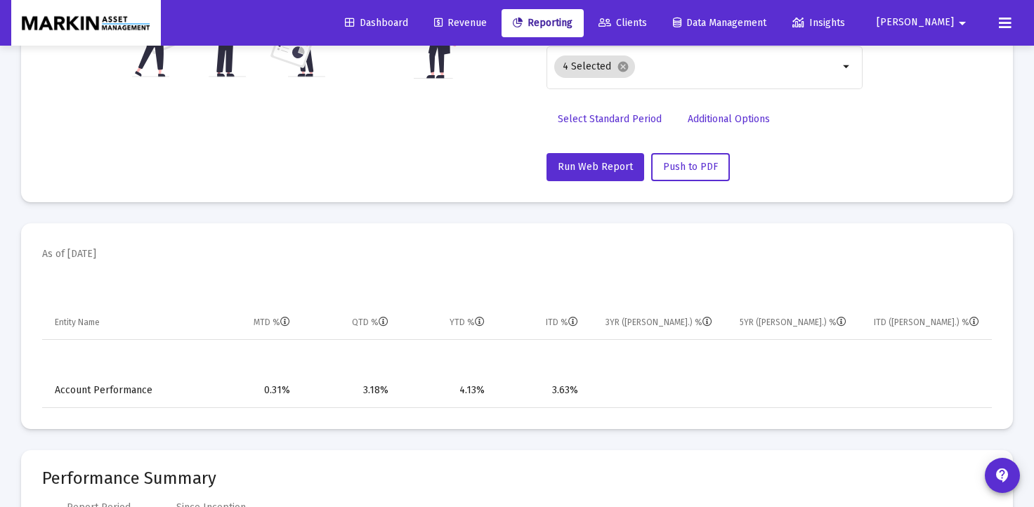
scroll to position [72, 0]
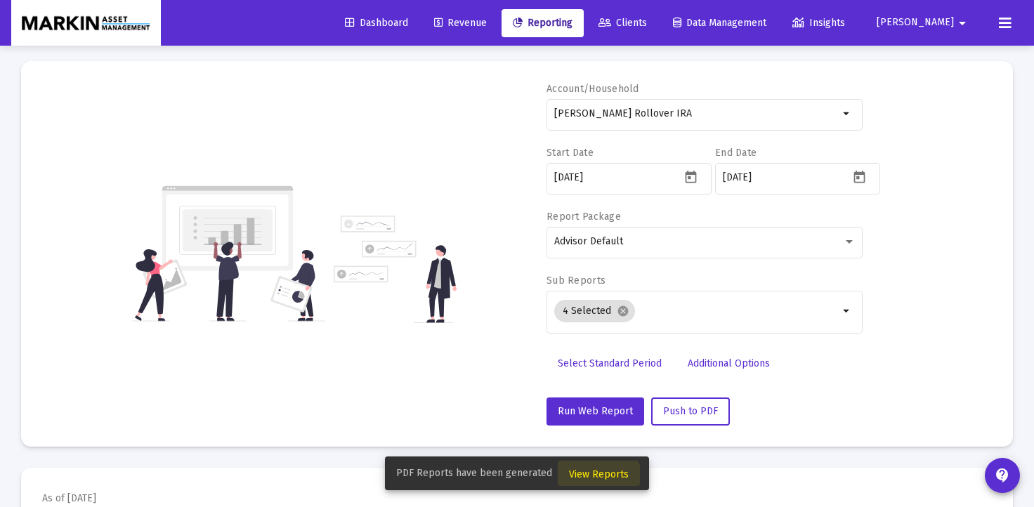
click at [593, 479] on span "View Reports" at bounding box center [599, 474] width 60 height 12
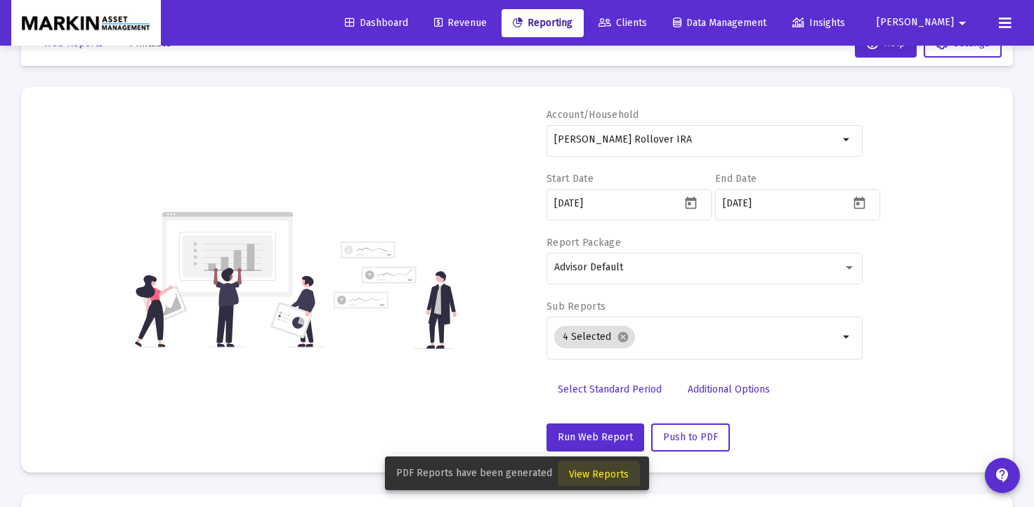
scroll to position [18, 0]
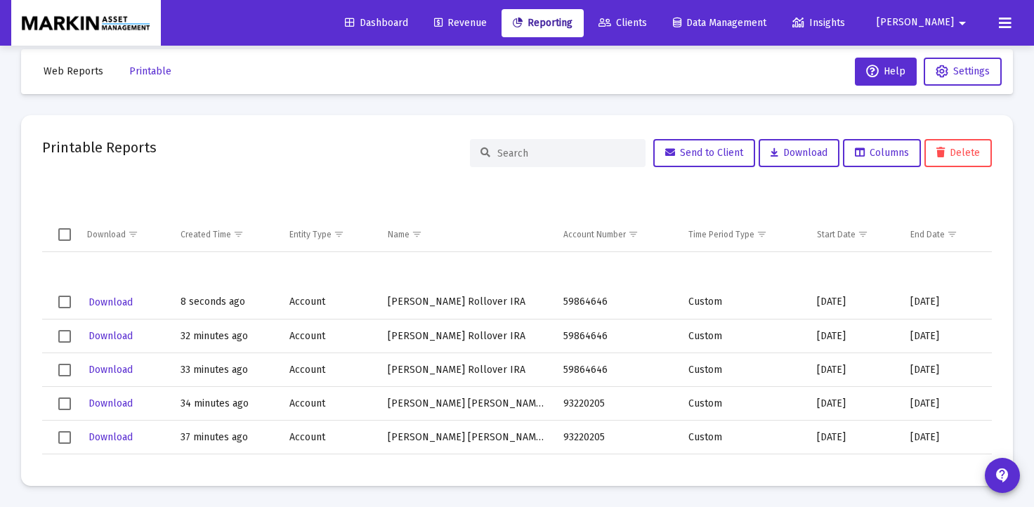
click at [119, 302] on span "Download" at bounding box center [110, 302] width 44 height 12
